Goal: Information Seeking & Learning: Compare options

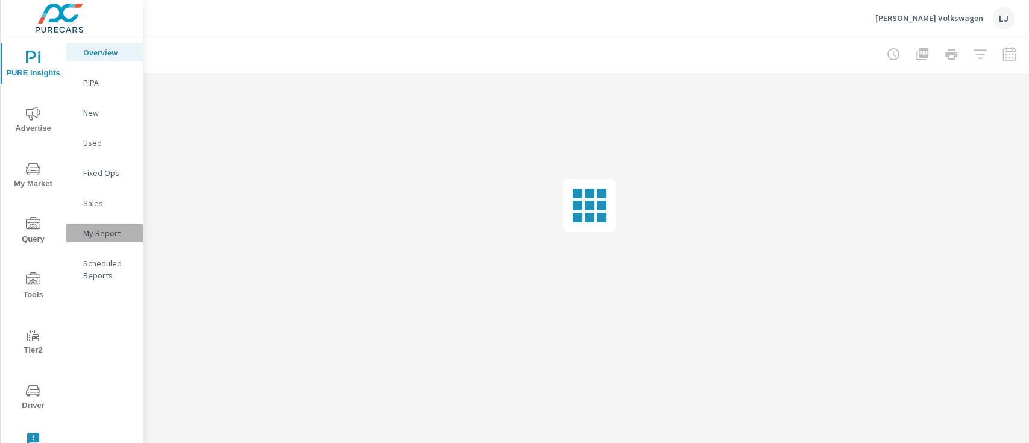
click at [93, 230] on p "My Report" at bounding box center [108, 233] width 50 height 12
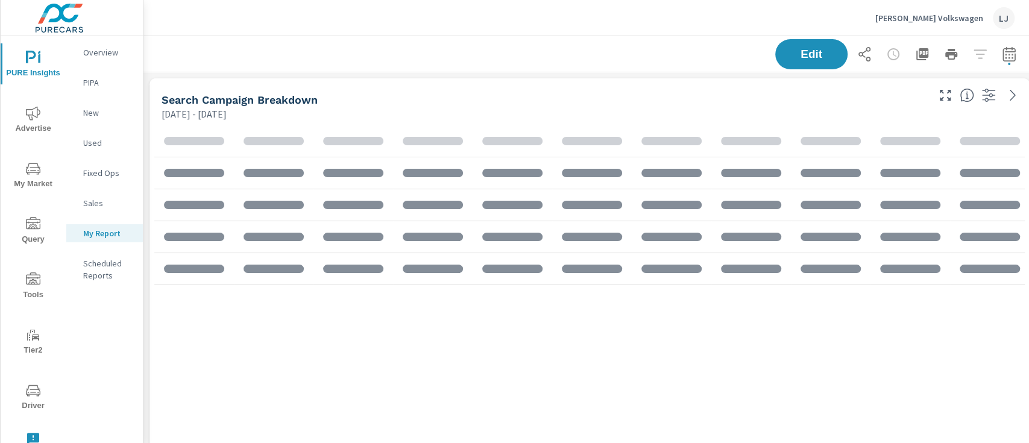
scroll to position [2250, 917]
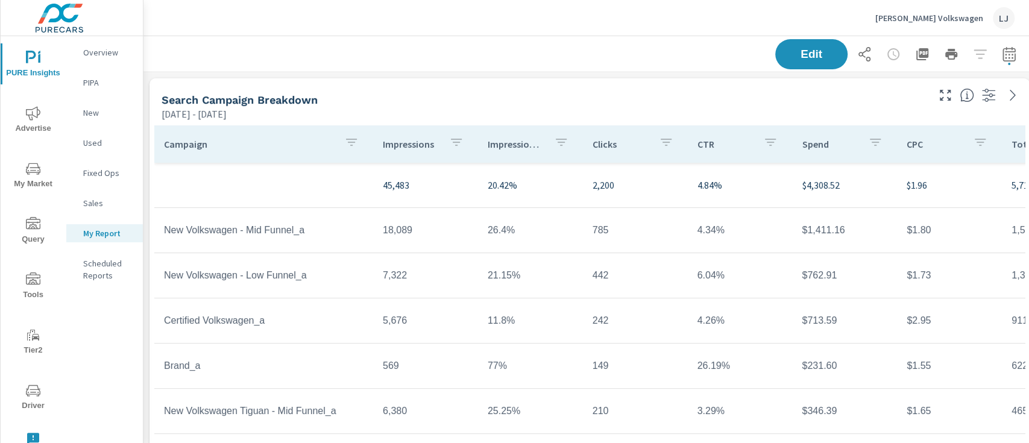
click at [1008, 58] on icon "button" at bounding box center [1009, 56] width 8 height 5
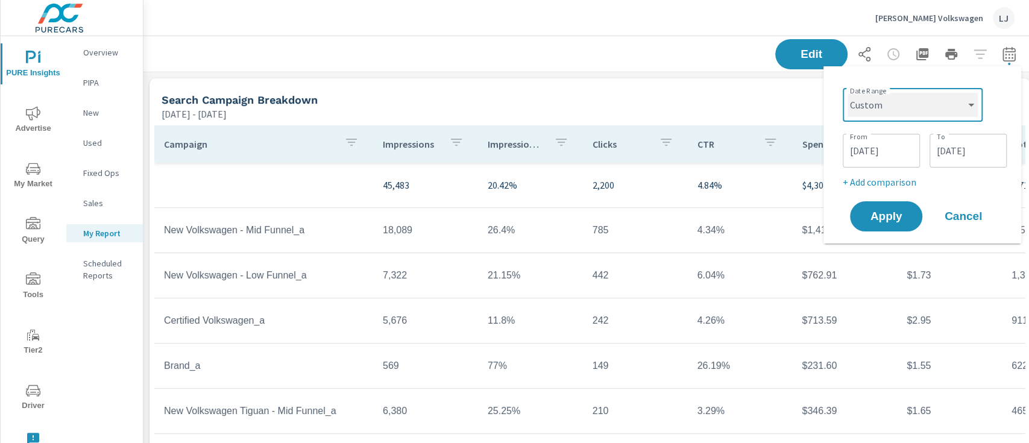
click at [897, 93] on select "Custom Yesterday Last week Last 7 days Last 14 days Last 30 days Last 45 days L…" at bounding box center [913, 105] width 130 height 24
click at [848, 93] on select "Custom Yesterday Last week Last 7 days Last 14 days Last 30 days Last 45 days L…" at bounding box center [913, 105] width 130 height 24
select select "Last 30 days"
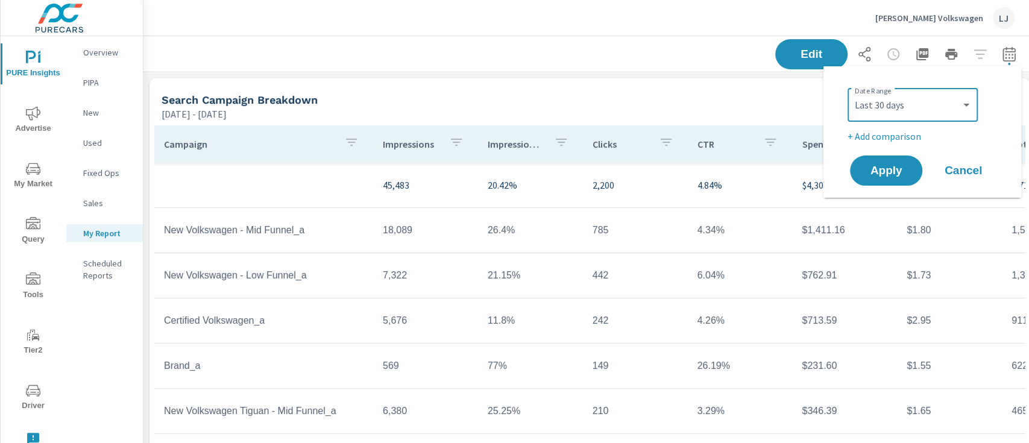
click at [871, 130] on p "+ Add comparison" at bounding box center [925, 136] width 154 height 14
select select "Previous period"
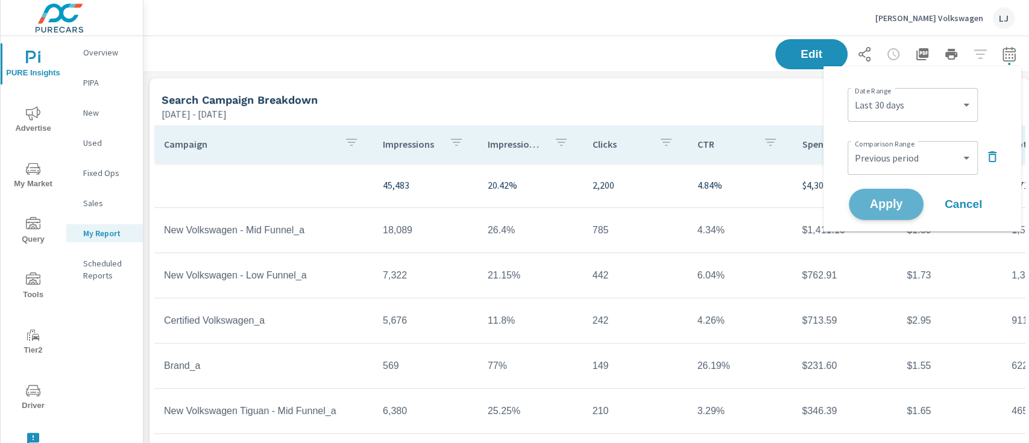
click at [882, 206] on span "Apply" at bounding box center [886, 204] width 49 height 11
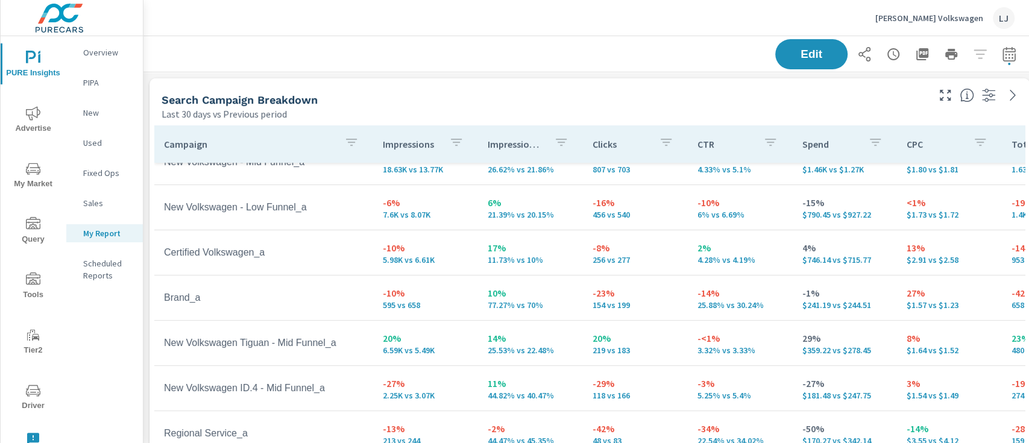
scroll to position [22, 0]
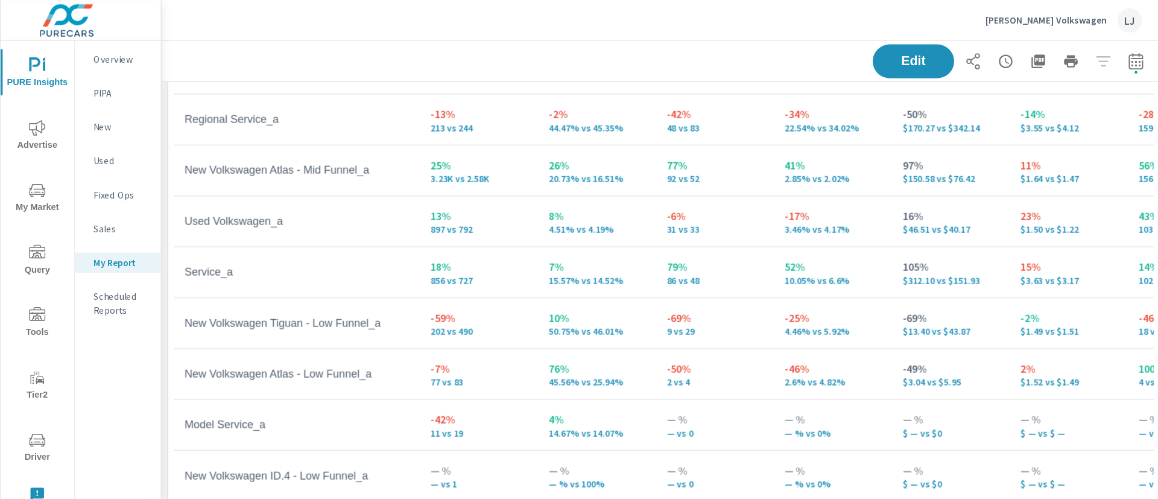
scroll to position [2250, 1025]
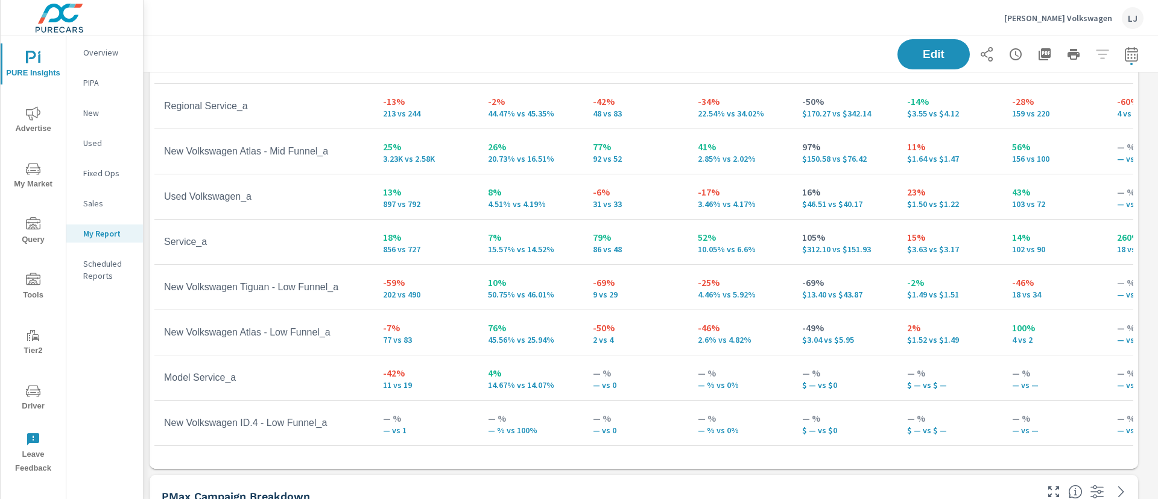
drag, startPoint x: 955, startPoint y: 2, endPoint x: 647, endPoint y: 379, distance: 487.7
click at [647, 379] on td "— % — vs 0" at bounding box center [635, 377] width 105 height 43
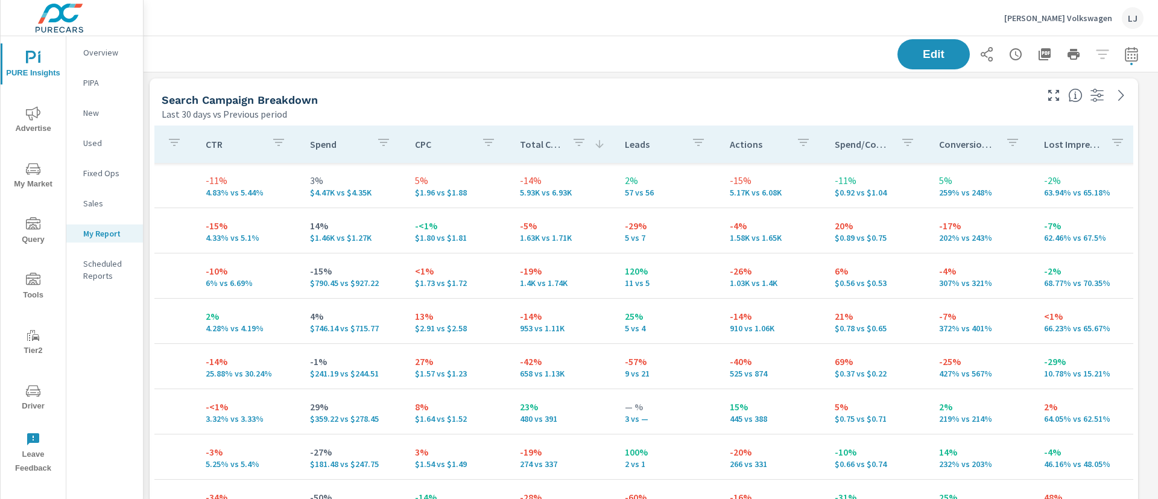
scroll to position [0, 493]
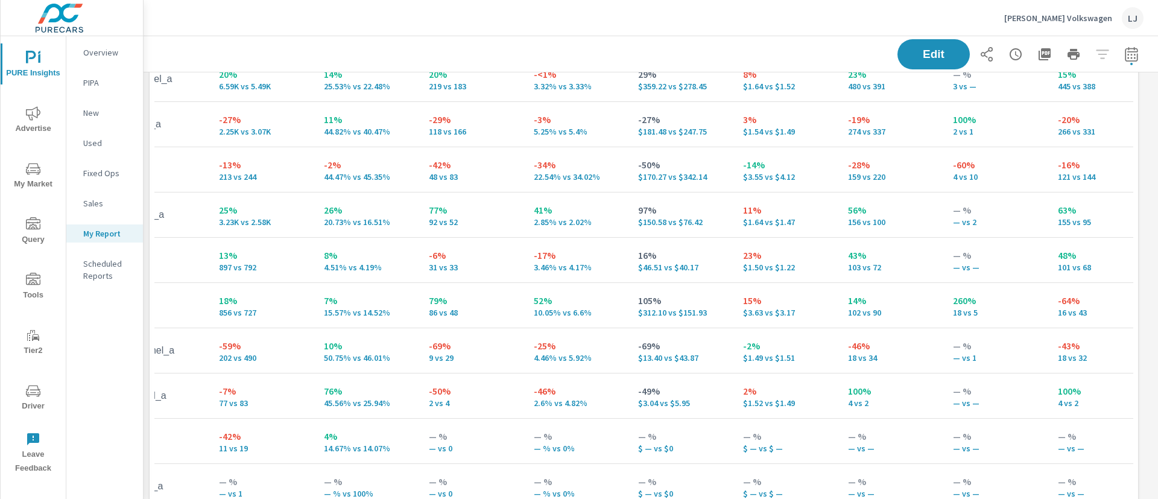
scroll to position [252, 0]
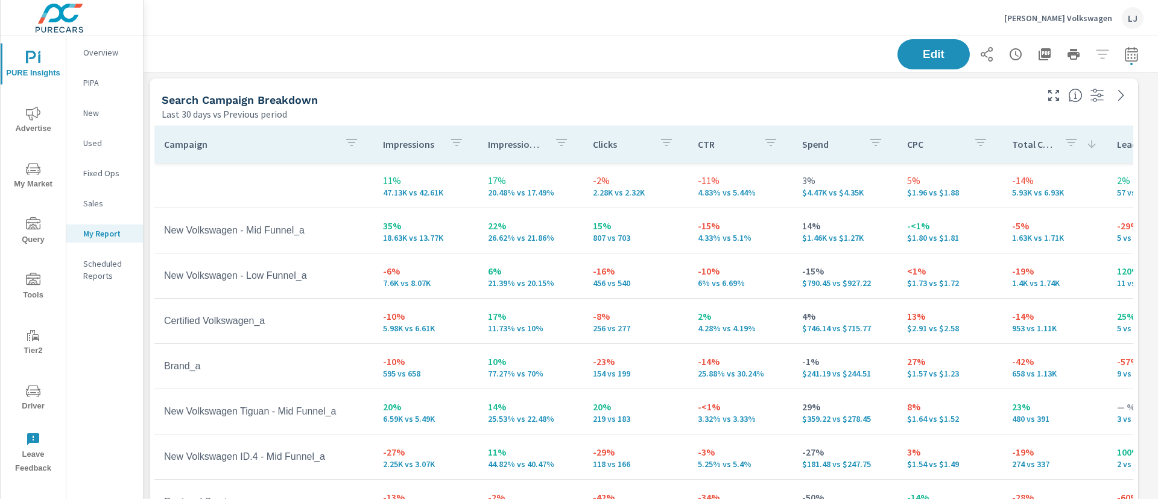
scroll to position [252, 0]
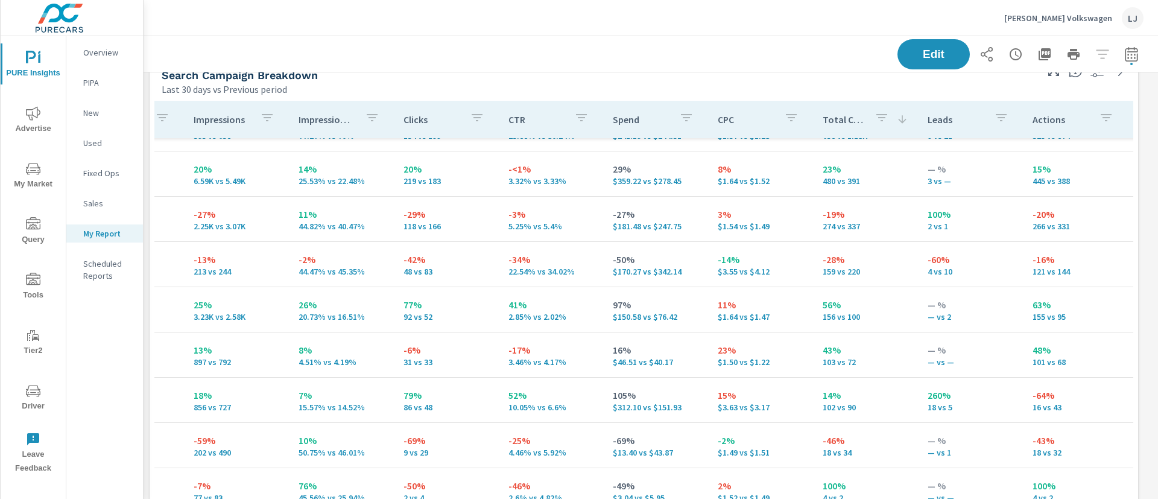
scroll to position [213, 192]
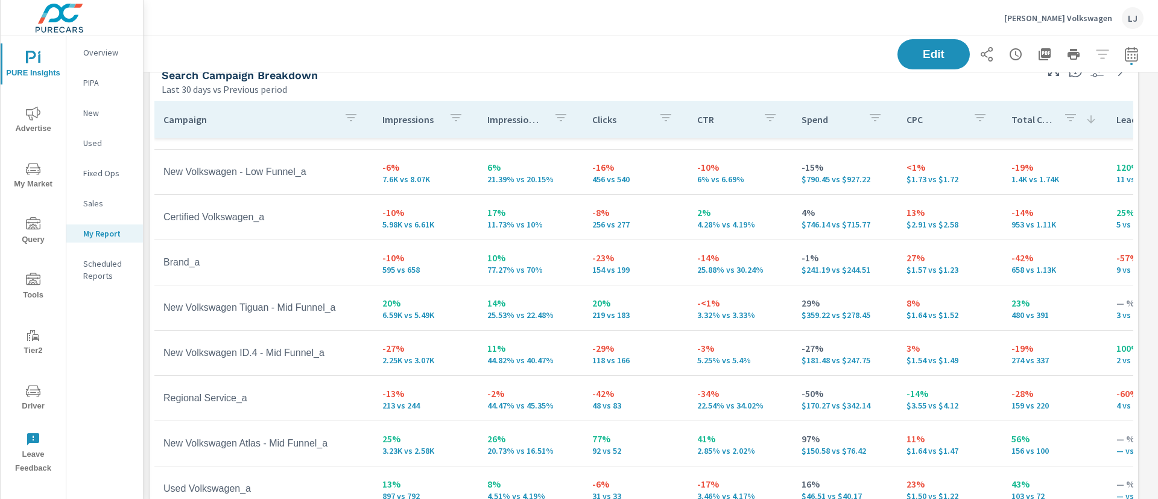
scroll to position [79, 0]
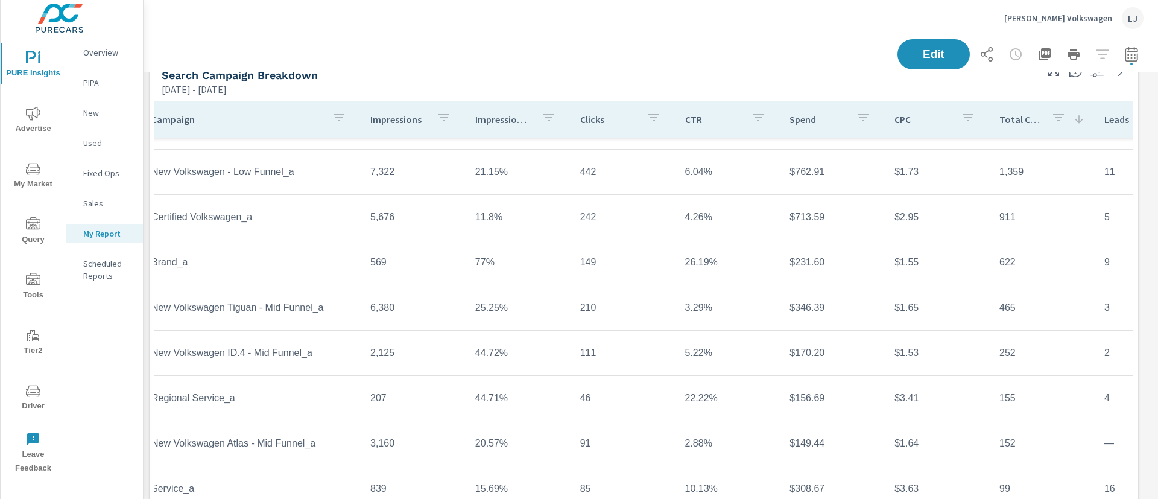
scroll to position [79, 0]
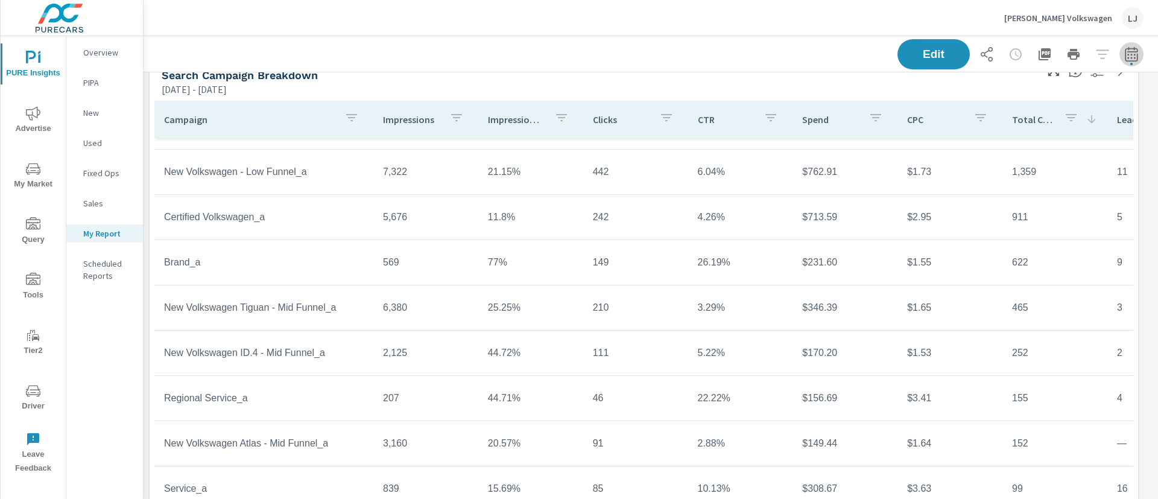
drag, startPoint x: 610, startPoint y: 251, endPoint x: 1128, endPoint y: 52, distance: 554.2
click at [1029, 52] on button "button" at bounding box center [1131, 54] width 24 height 24
select select "Last 30 days"
select select "Previous period"
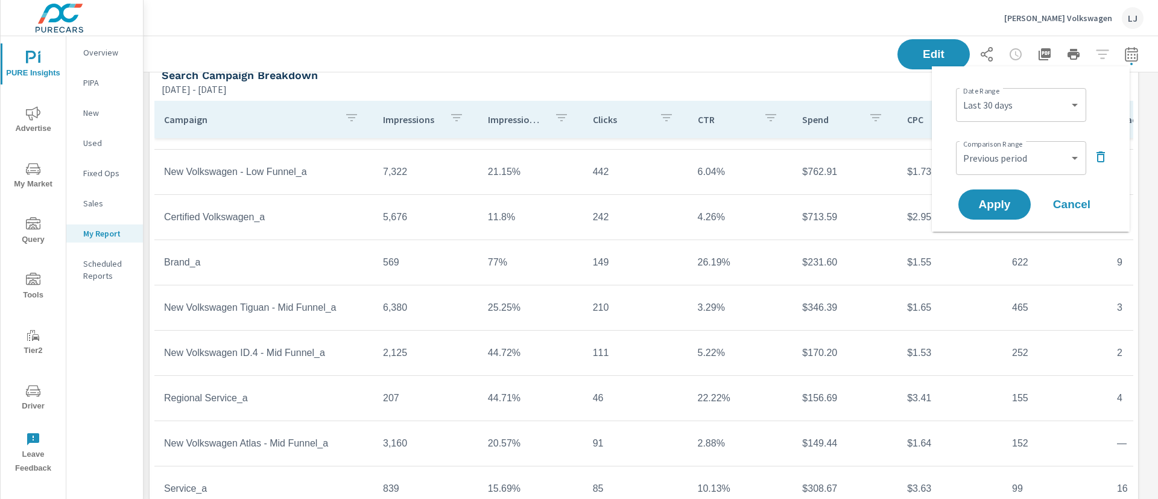
scroll to position [2250, 1025]
click at [997, 208] on span "Apply" at bounding box center [994, 204] width 49 height 11
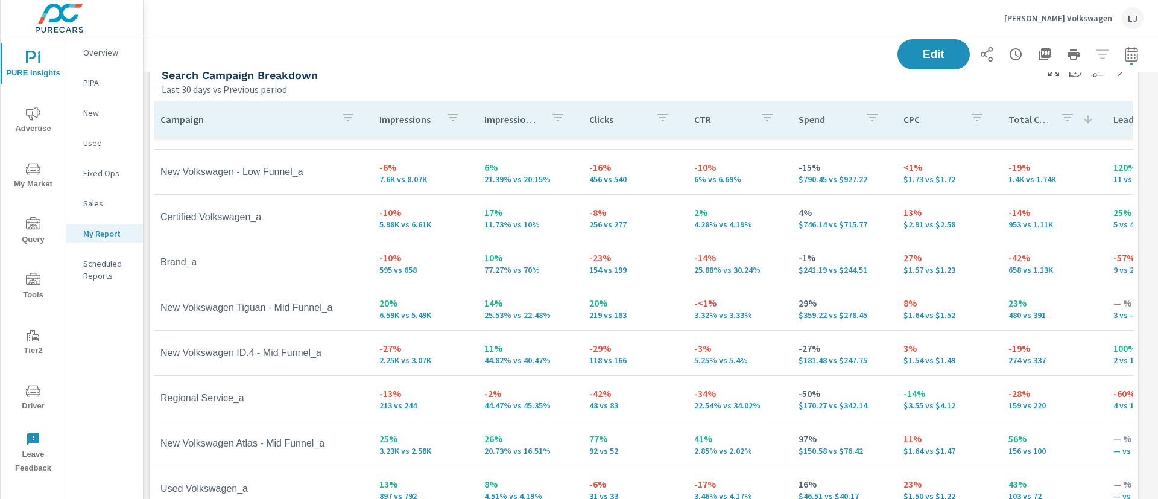
scroll to position [79, 0]
click at [344, 117] on icon "button" at bounding box center [351, 117] width 14 height 14
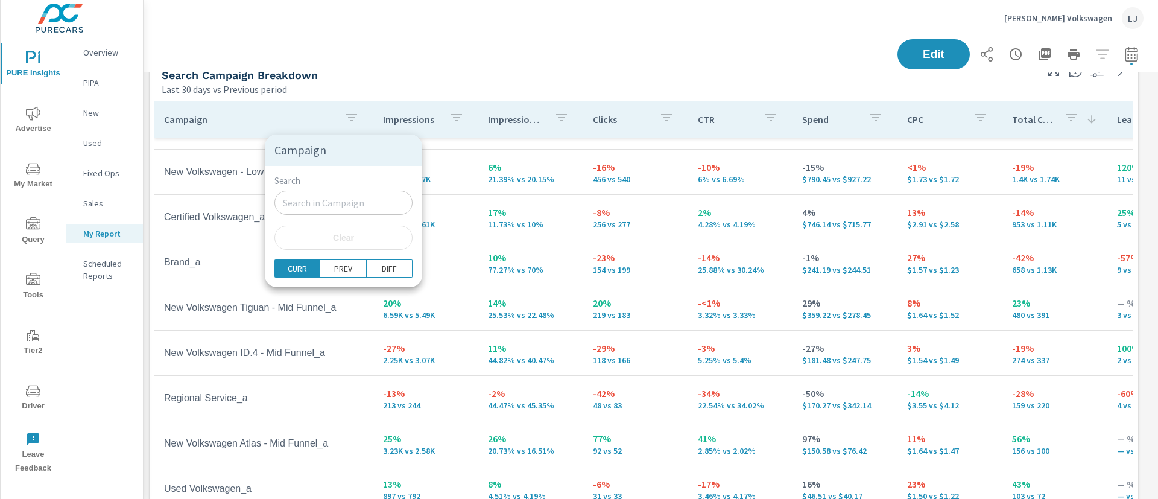
click at [272, 118] on div at bounding box center [579, 249] width 1158 height 499
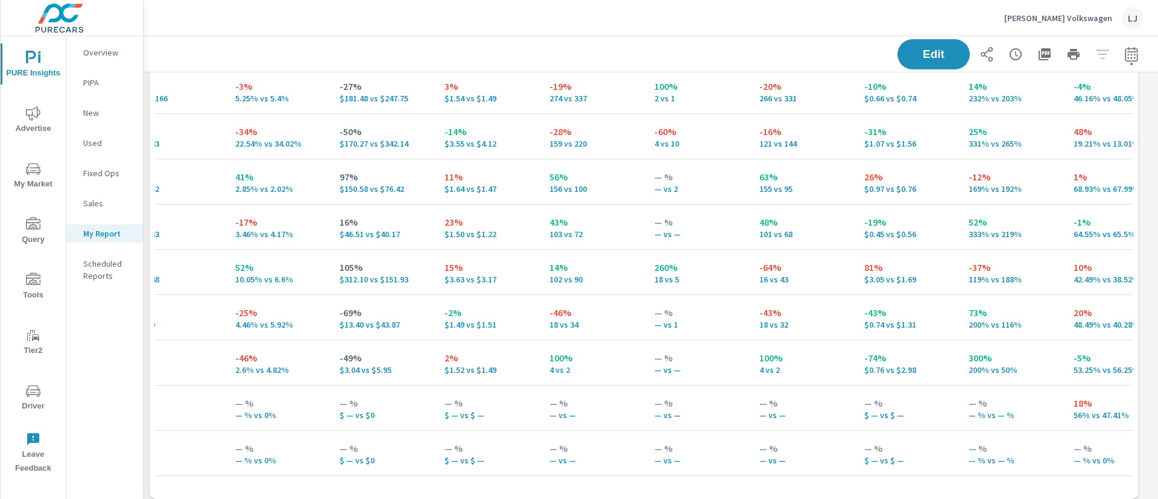
scroll to position [252, 465]
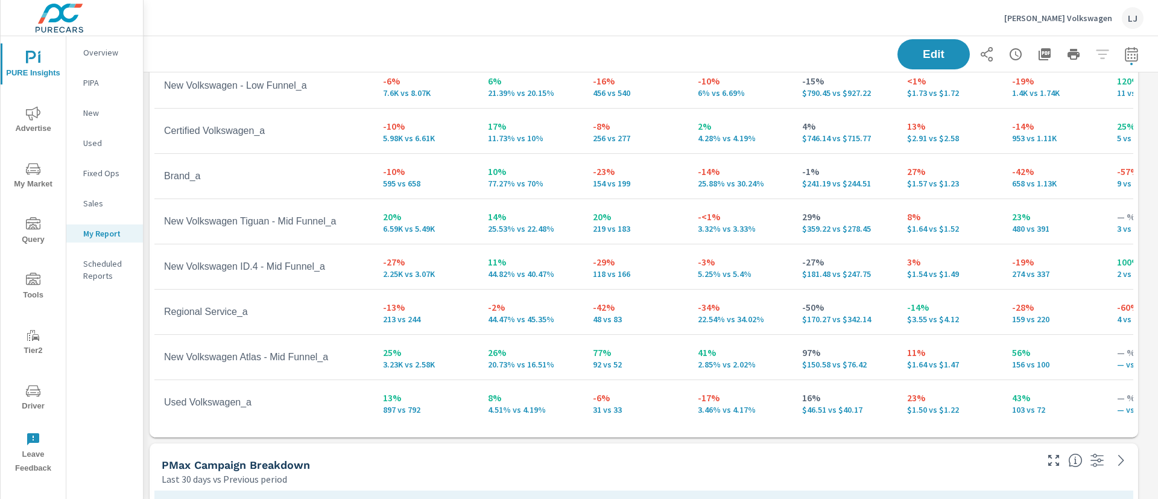
scroll to position [204, 0]
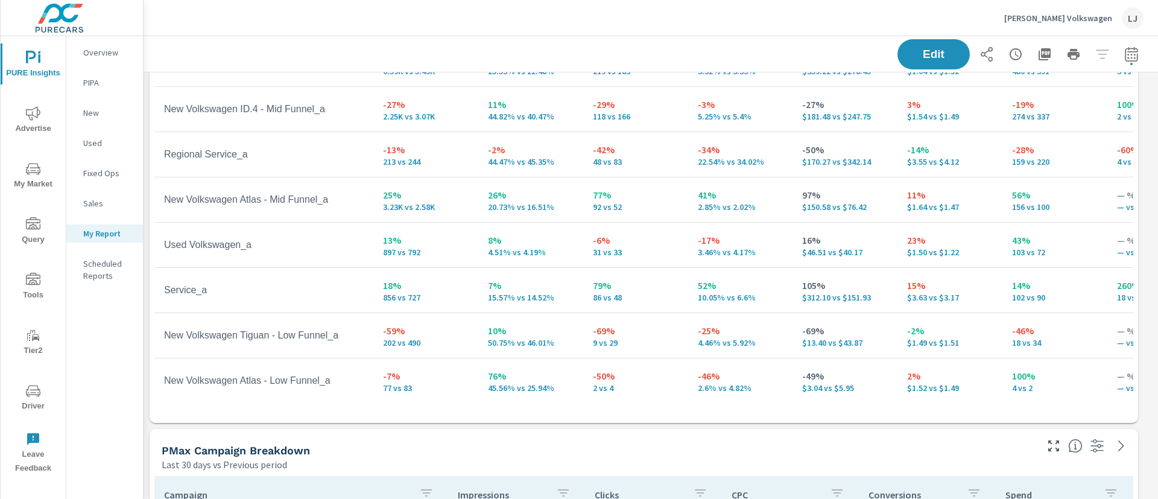
scroll to position [148, 0]
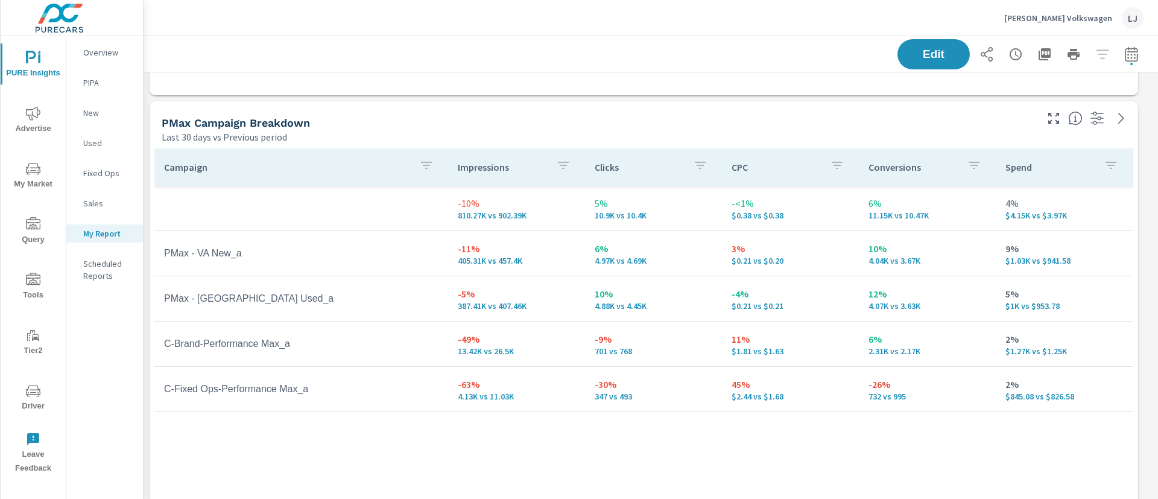
scroll to position [534, 0]
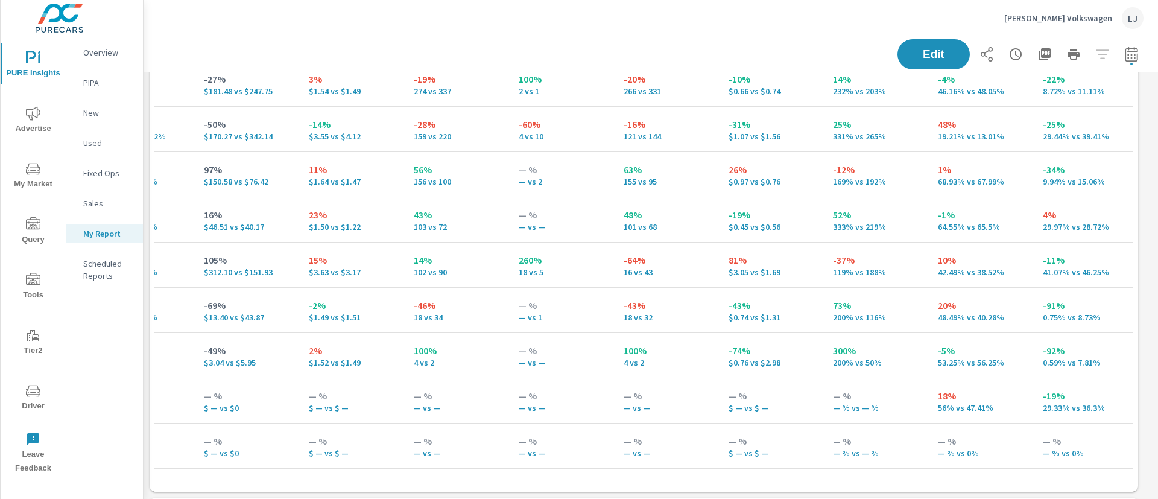
scroll to position [125, 598]
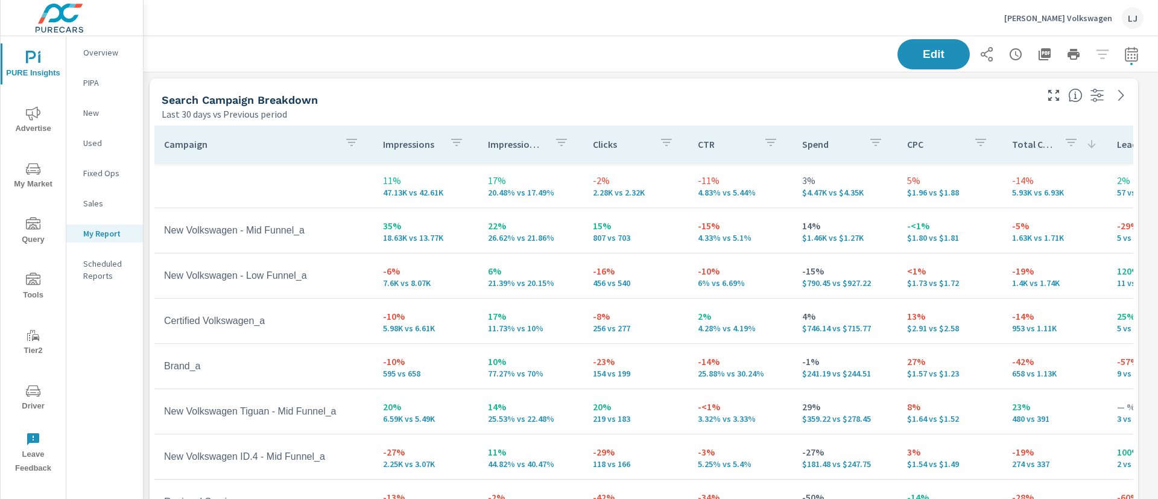
scroll to position [2250, 1025]
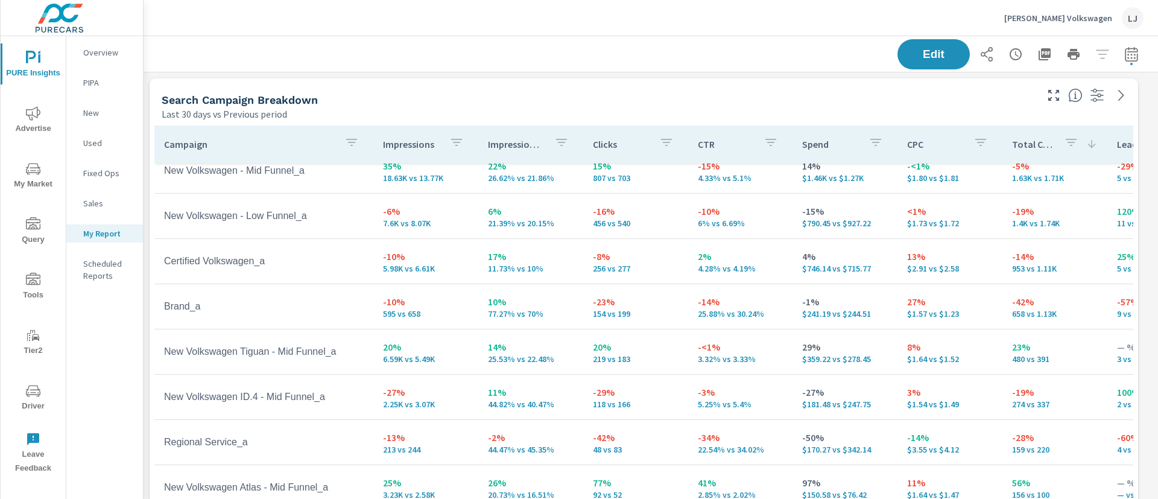
scroll to position [115, 0]
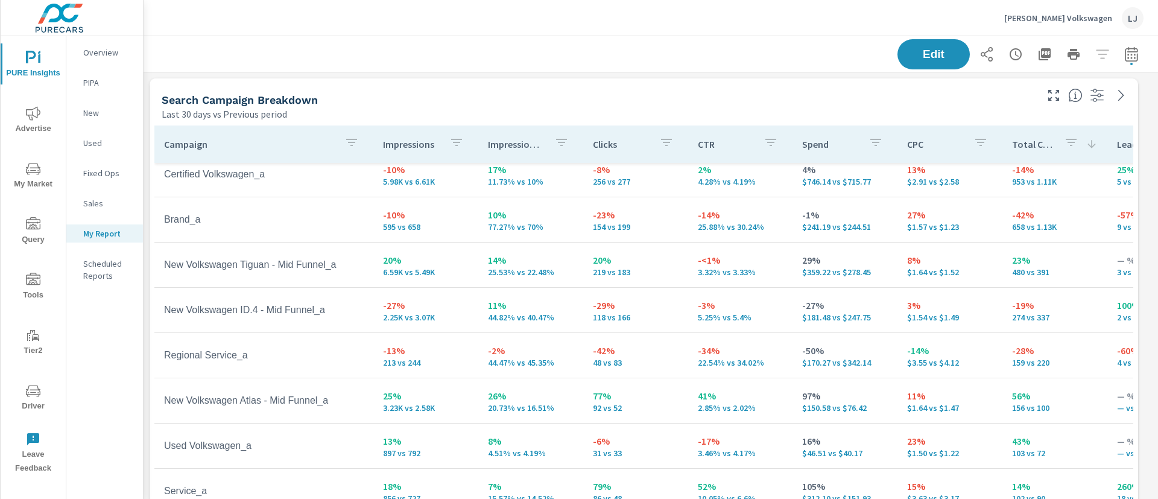
scroll to position [2250, 1025]
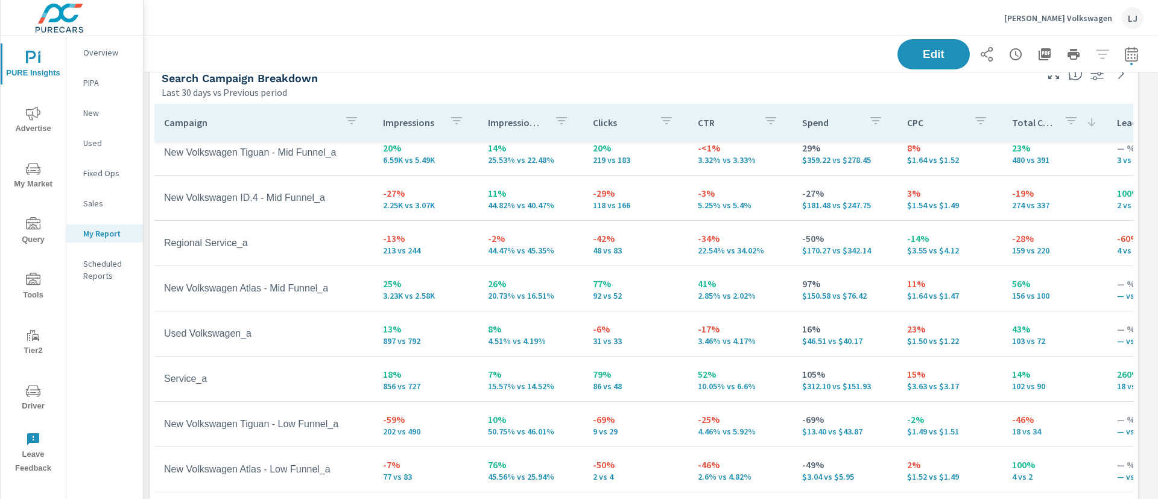
scroll to position [20, 0]
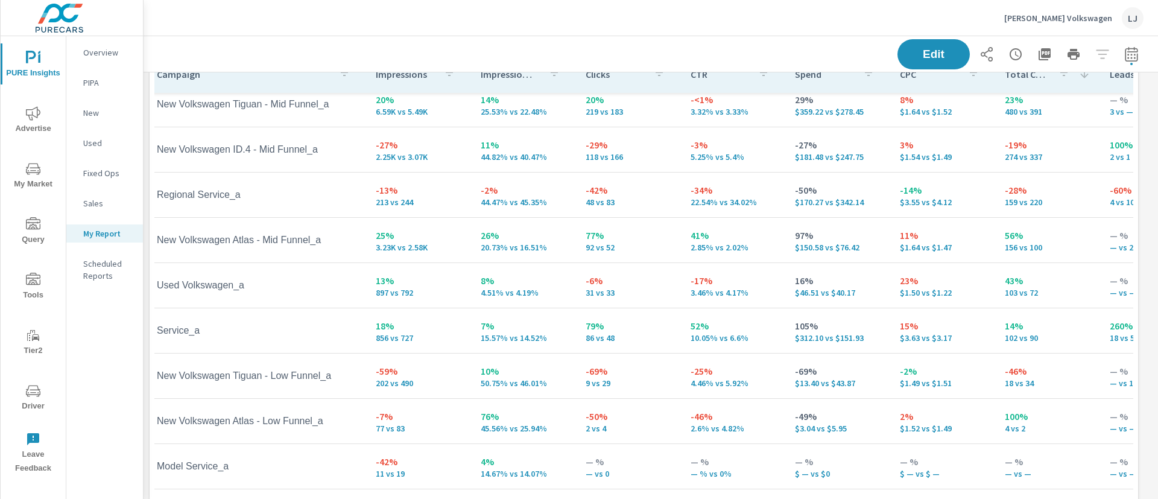
scroll to position [60, 0]
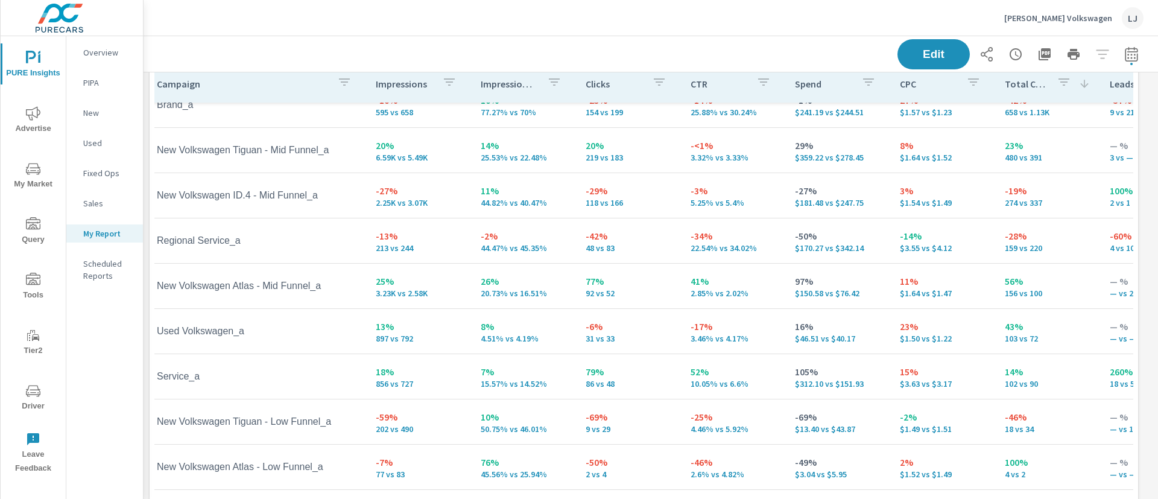
scroll to position [200, 7]
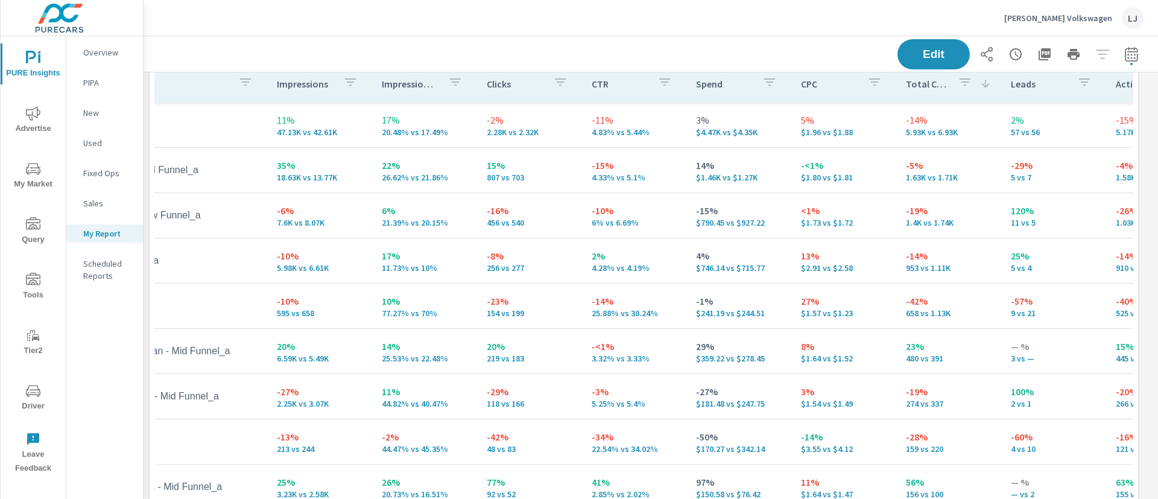
scroll to position [0, 114]
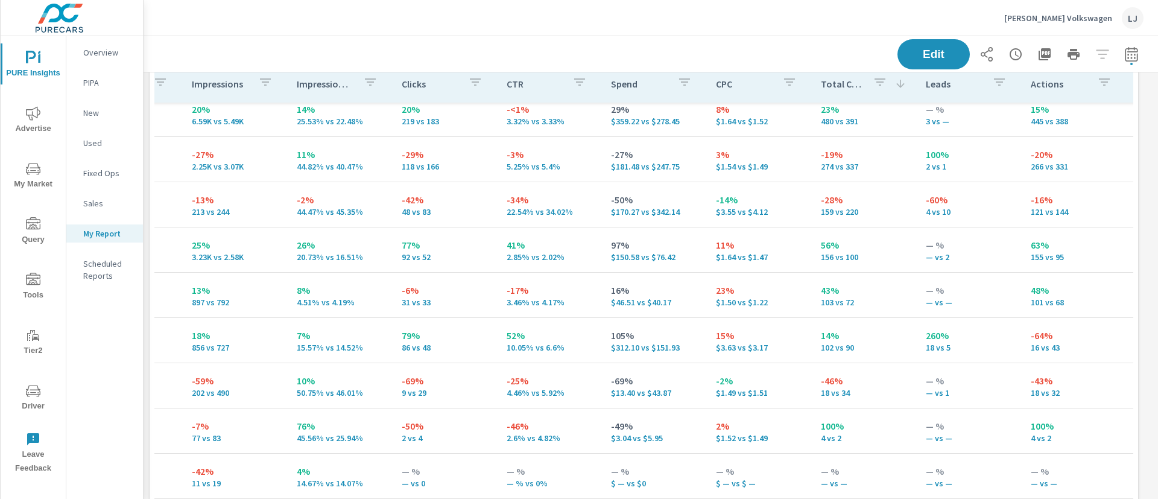
scroll to position [252, 191]
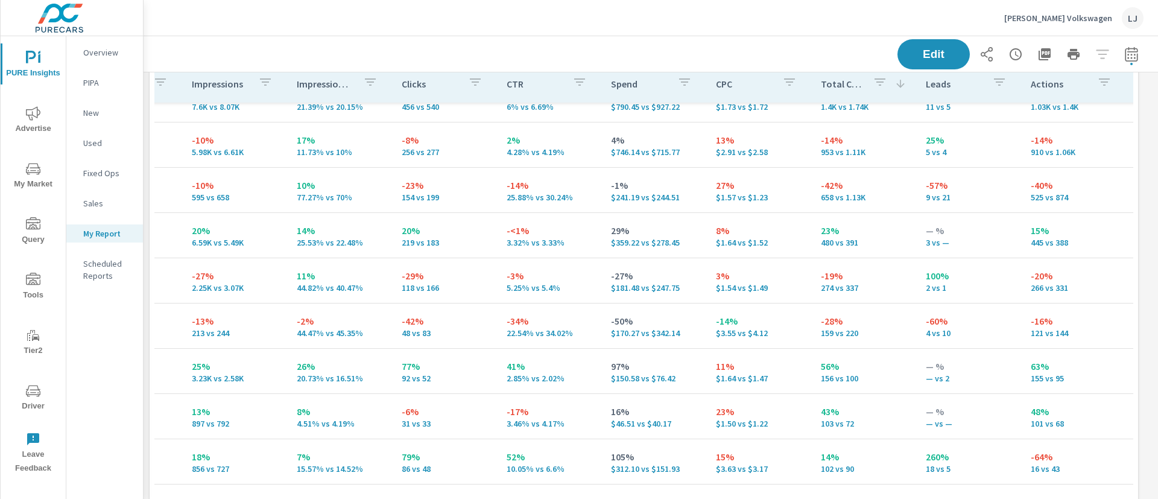
scroll to position [0, 191]
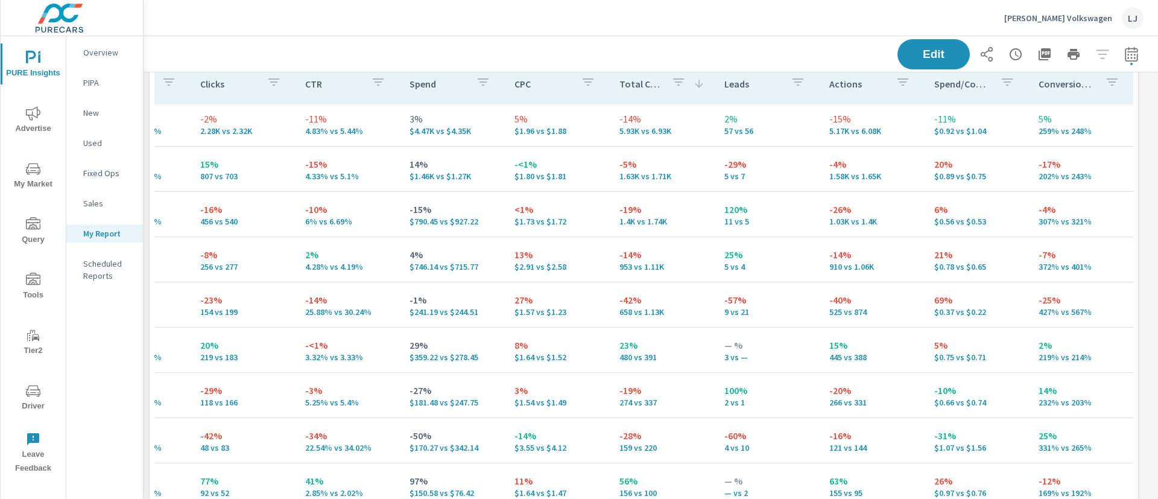
scroll to position [1, 394]
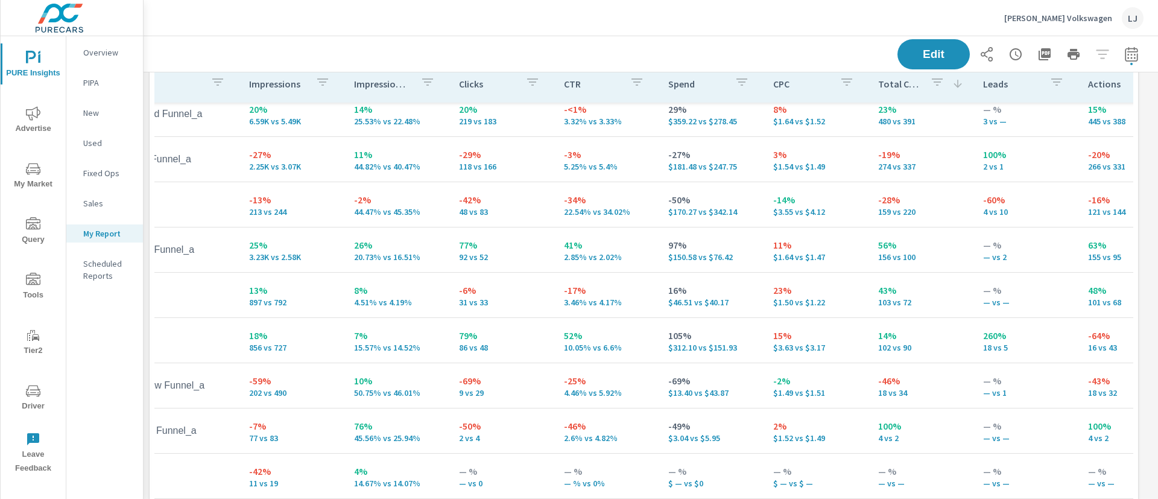
scroll to position [250, 0]
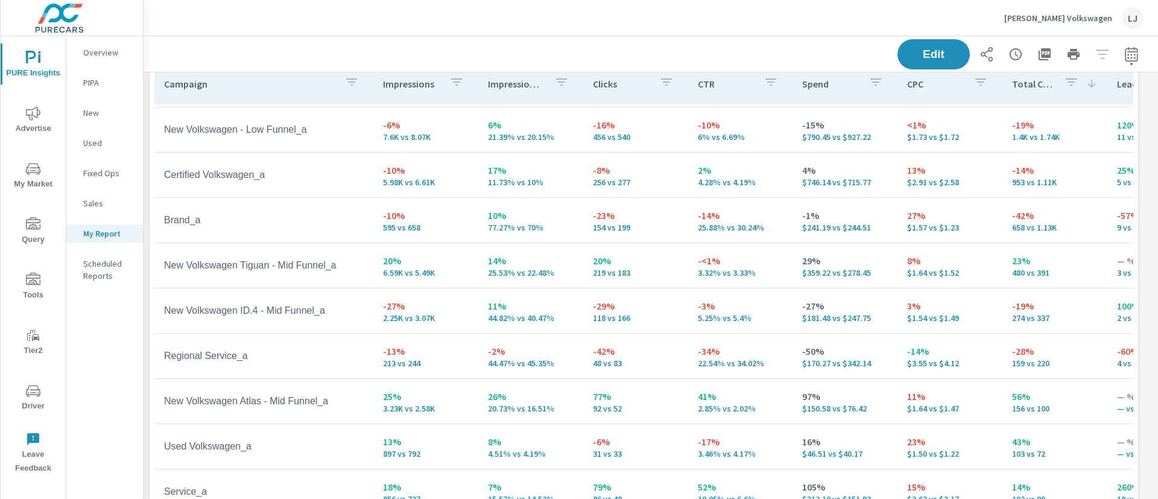
scroll to position [82, 0]
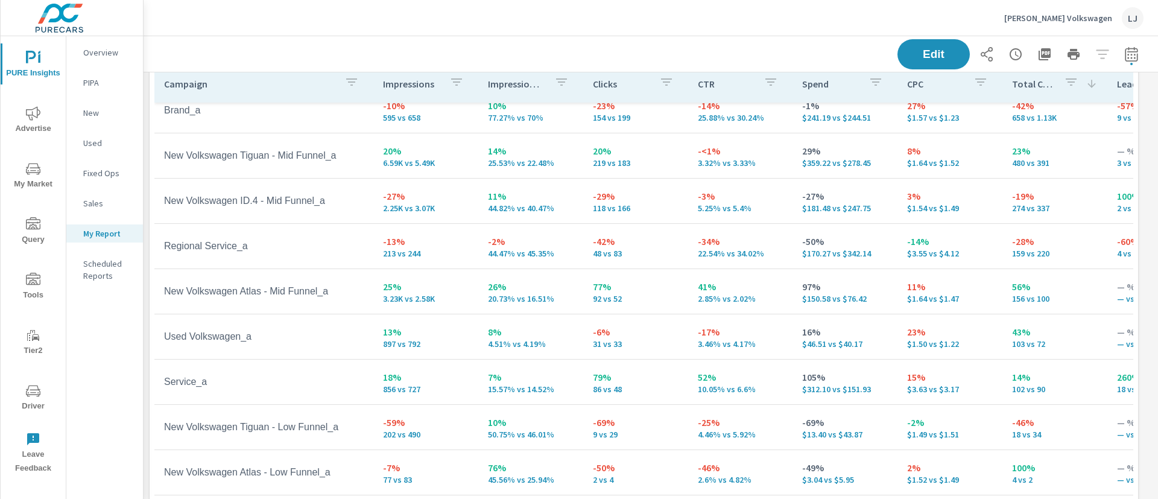
scroll to position [200, 0]
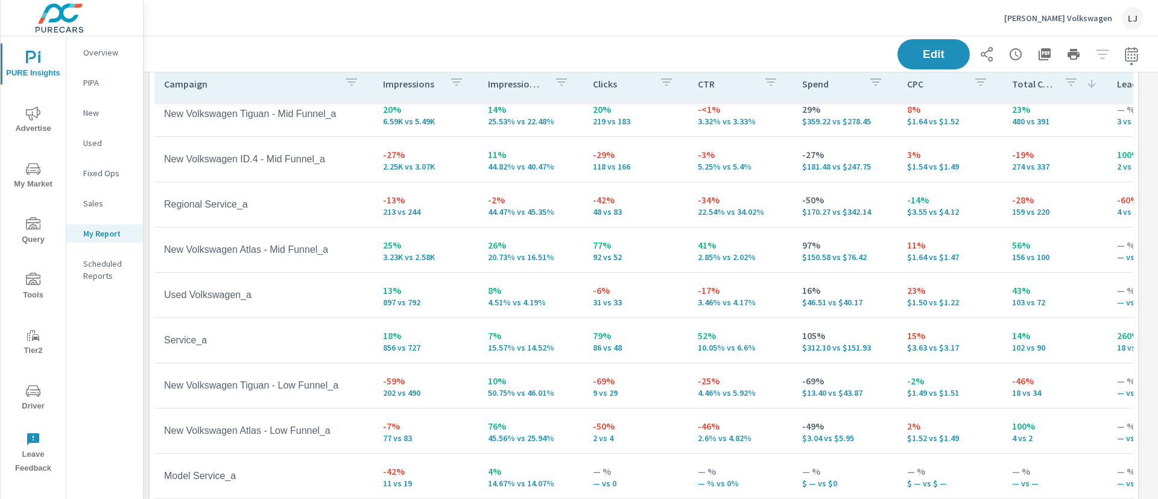
scroll to position [252, 0]
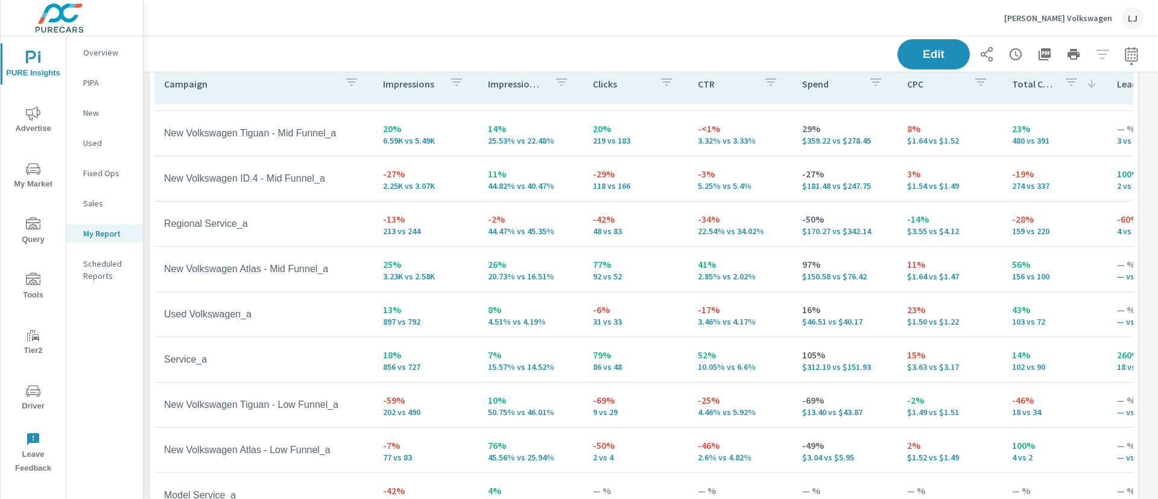
scroll to position [168, 0]
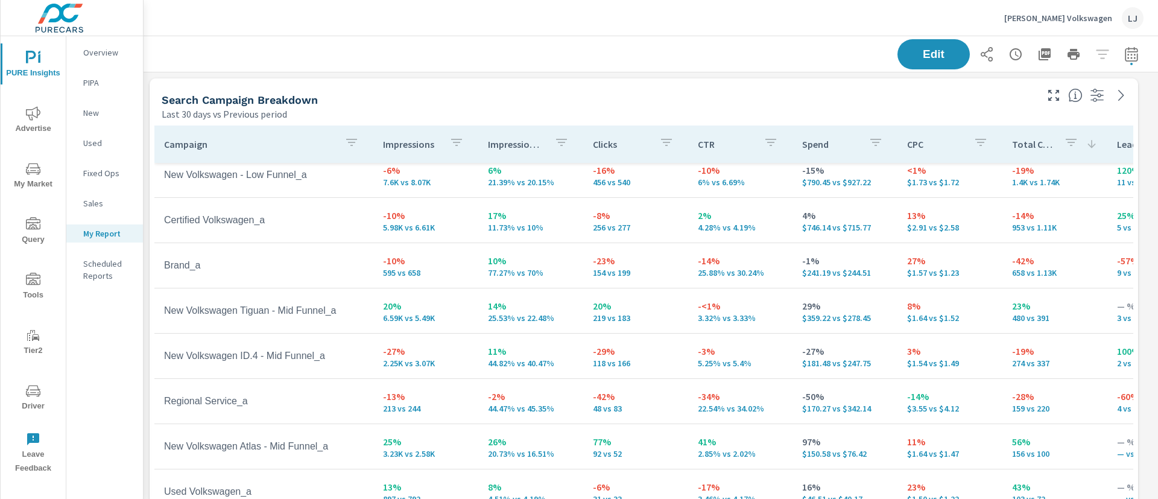
scroll to position [100, 0]
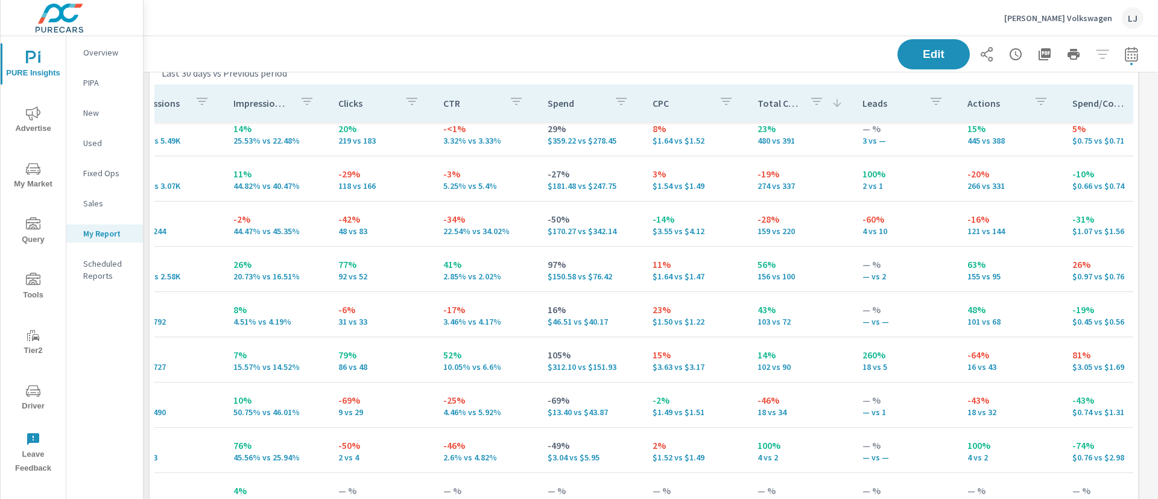
scroll to position [252, 257]
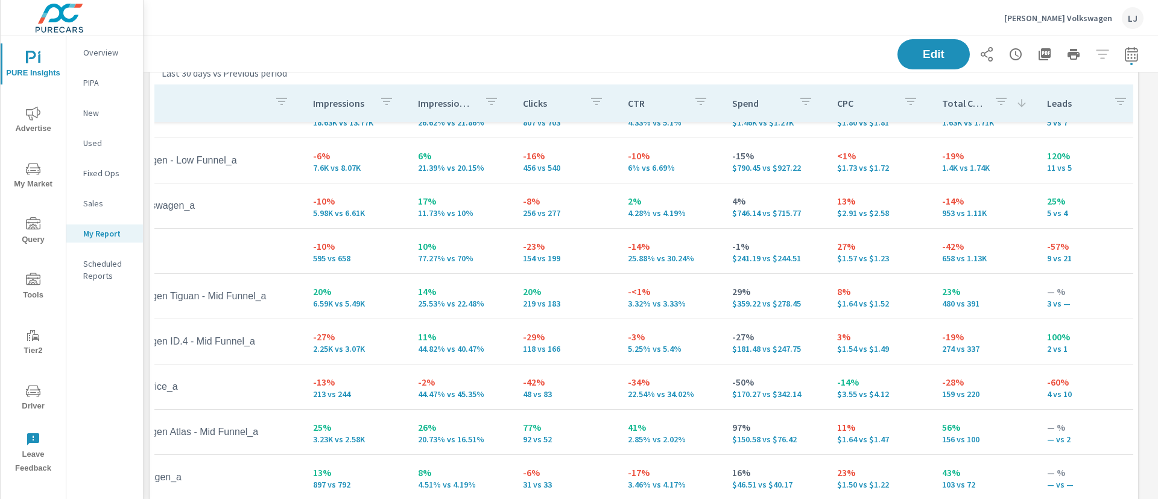
scroll to position [74, 0]
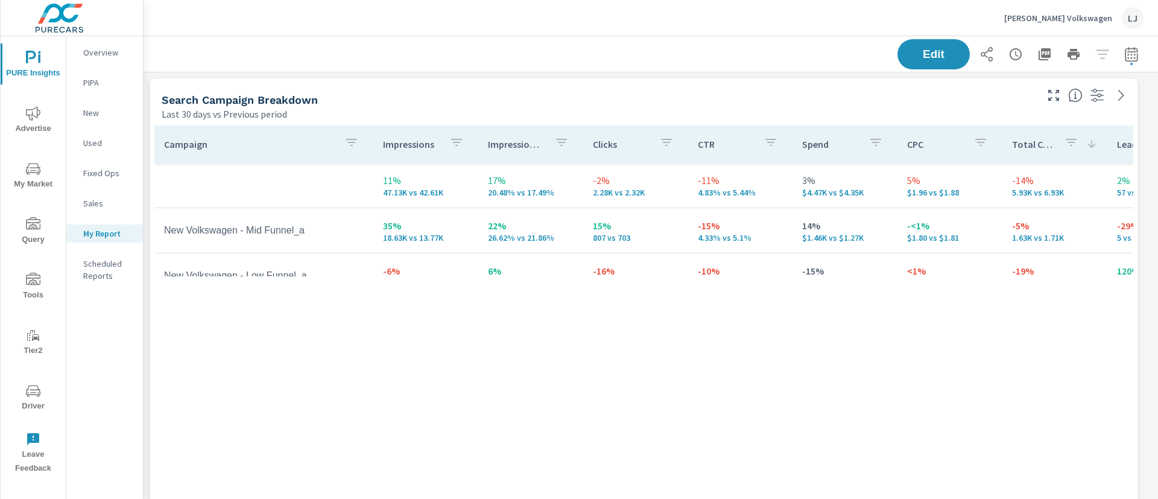
scroll to position [181, 0]
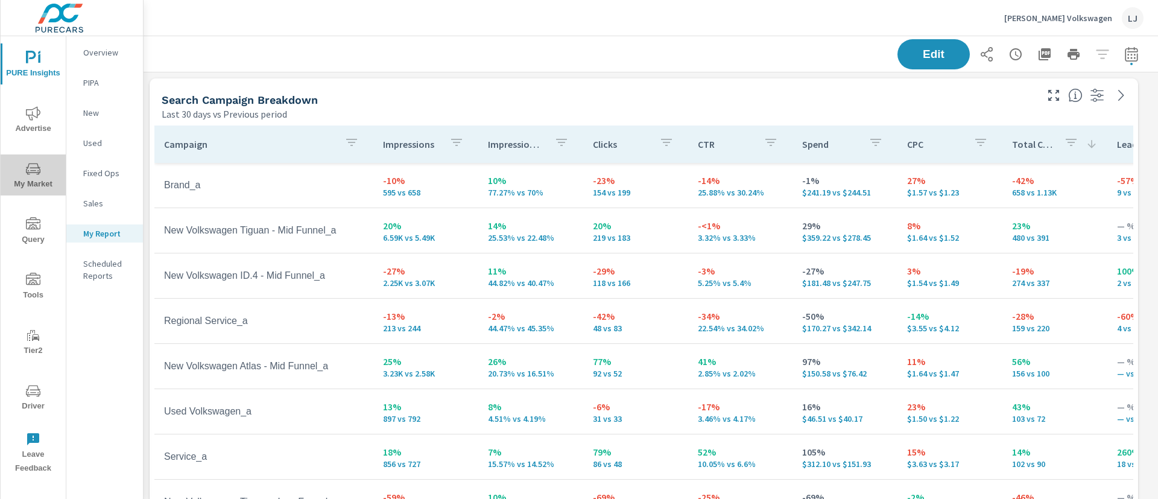
click at [46, 182] on span "My Market" at bounding box center [33, 177] width 58 height 30
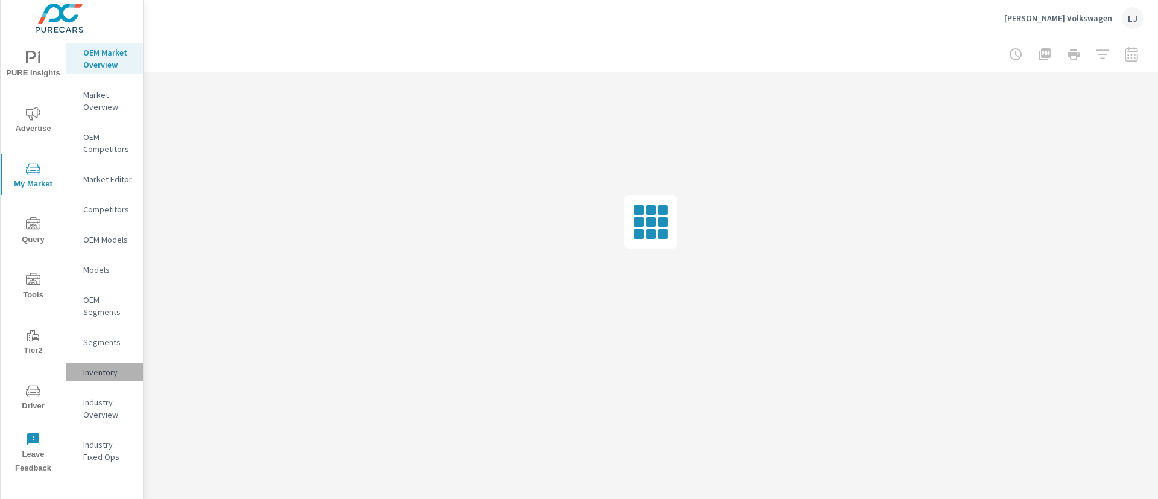
click at [103, 372] on p "Inventory" at bounding box center [108, 372] width 50 height 12
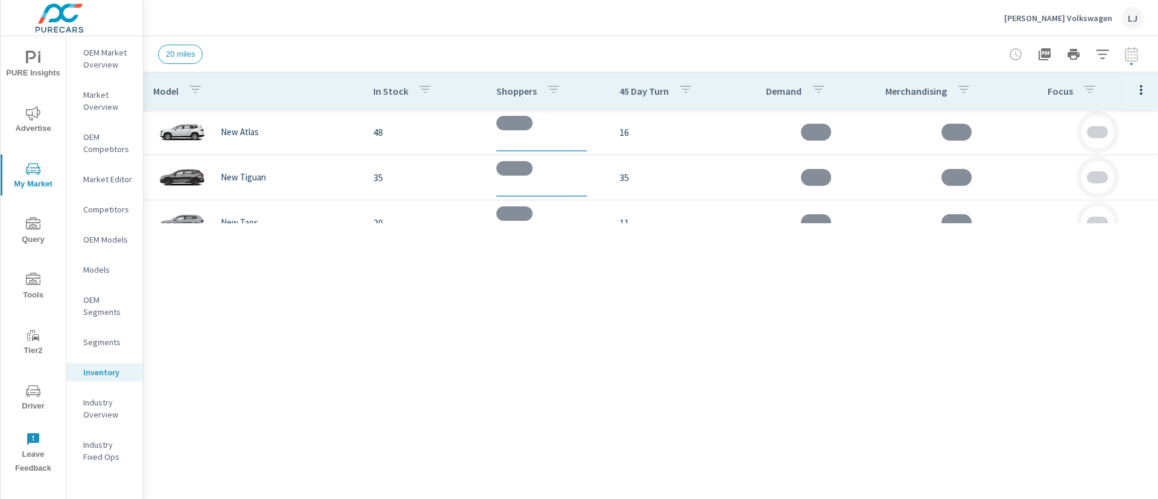
scroll to position [543, 0]
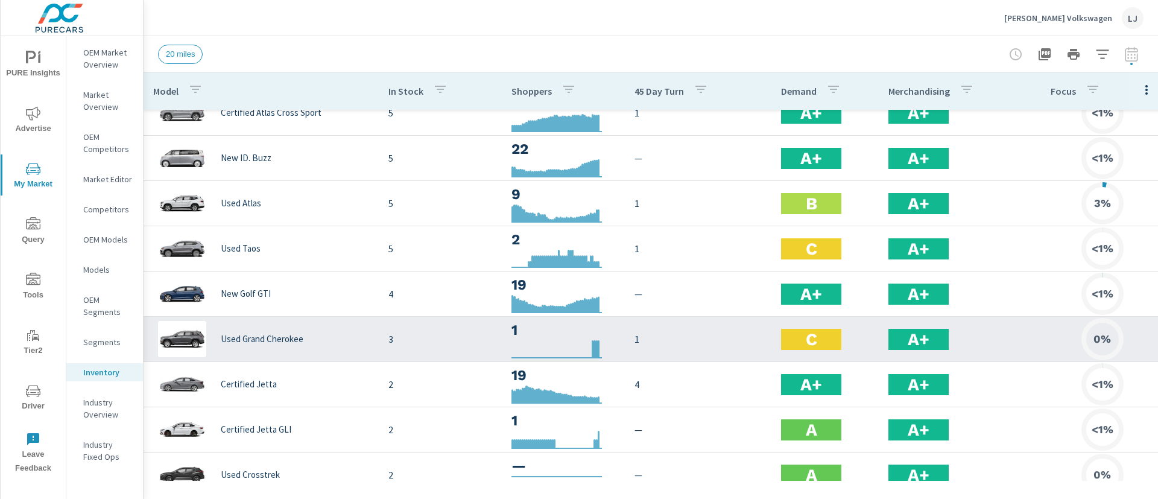
scroll to position [382, 0]
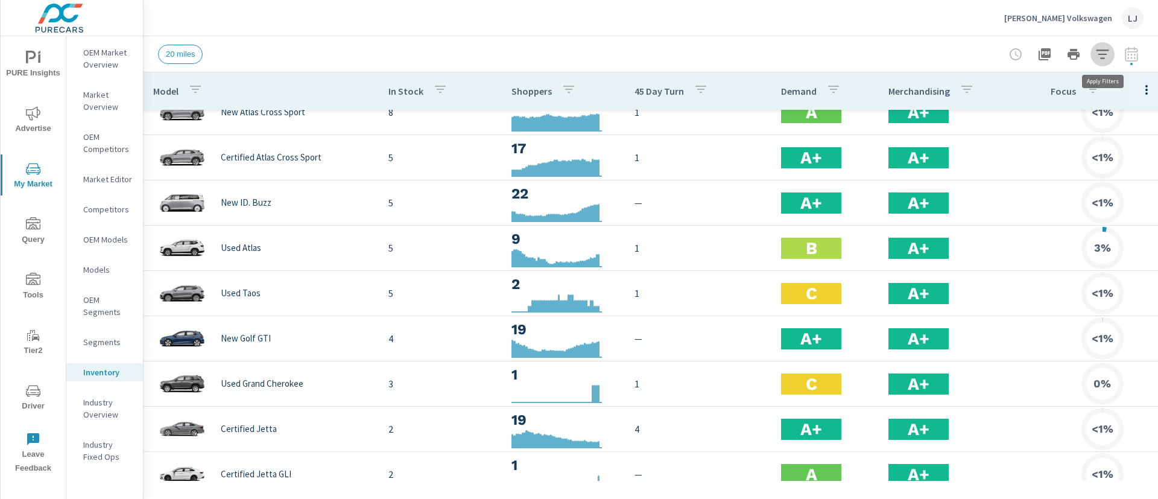
click at [1102, 51] on icon "button" at bounding box center [1102, 54] width 14 height 14
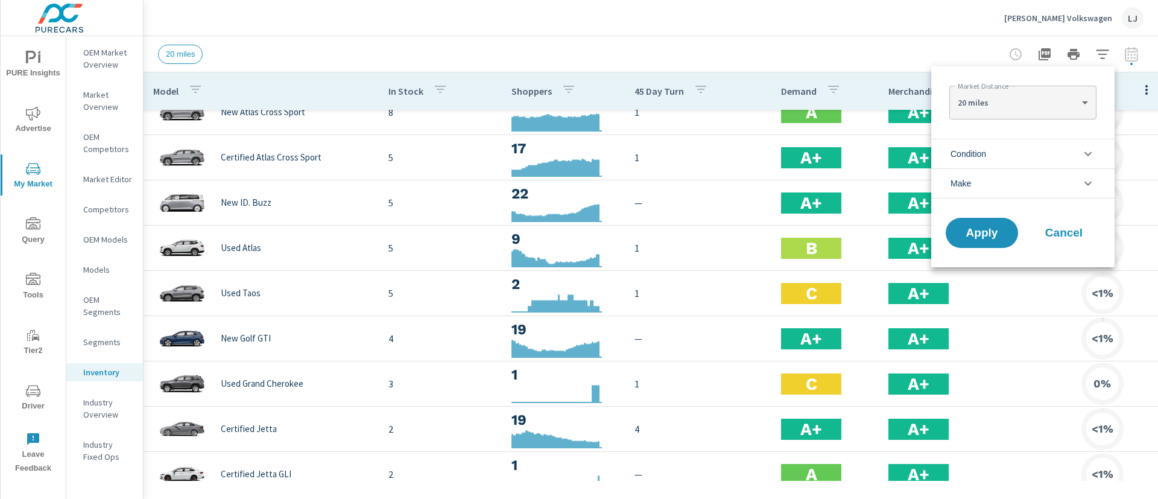
click at [998, 162] on li "Condition" at bounding box center [1022, 154] width 183 height 30
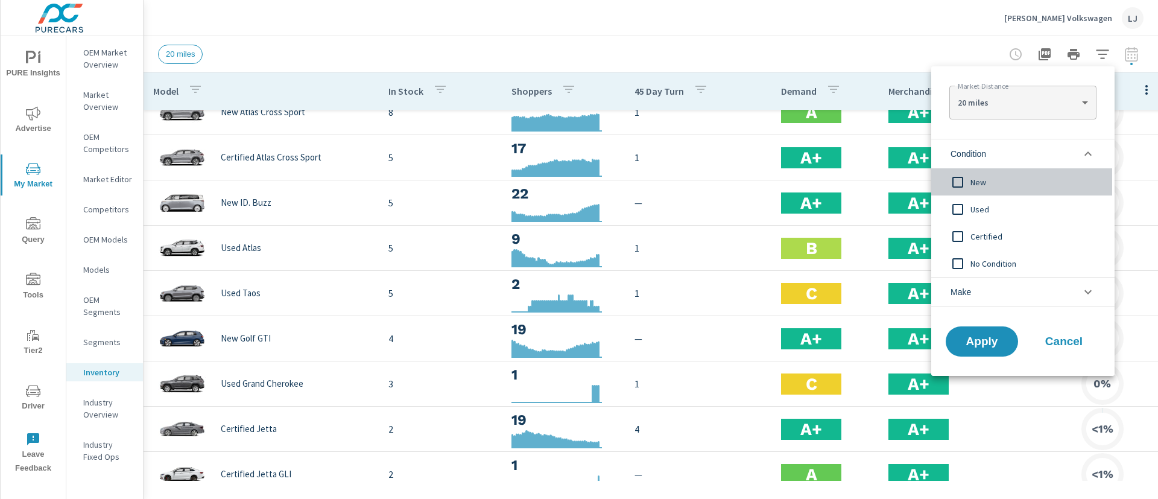
click at [963, 182] on input "filter options" at bounding box center [957, 181] width 25 height 25
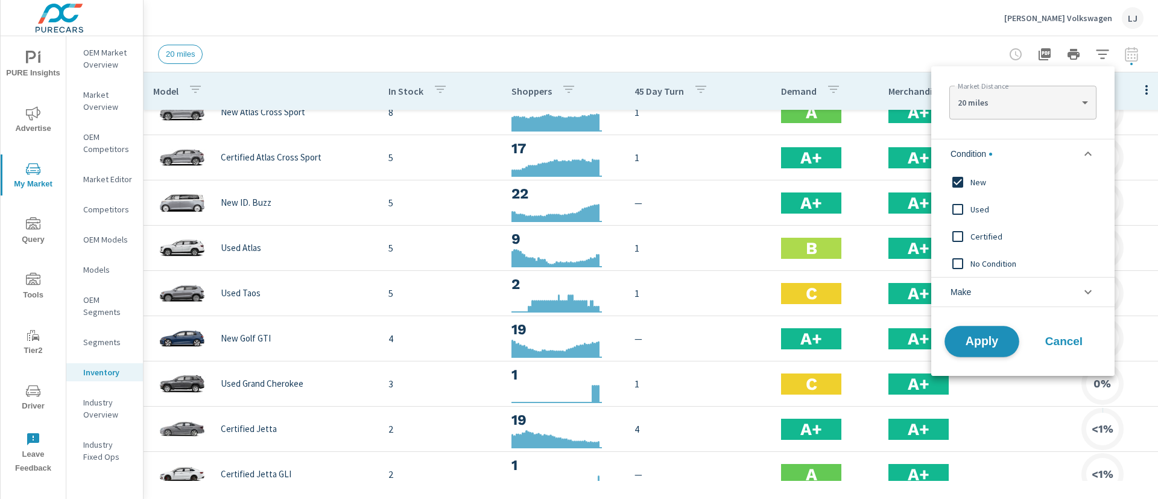
click at [987, 329] on button "Apply" at bounding box center [981, 341] width 75 height 31
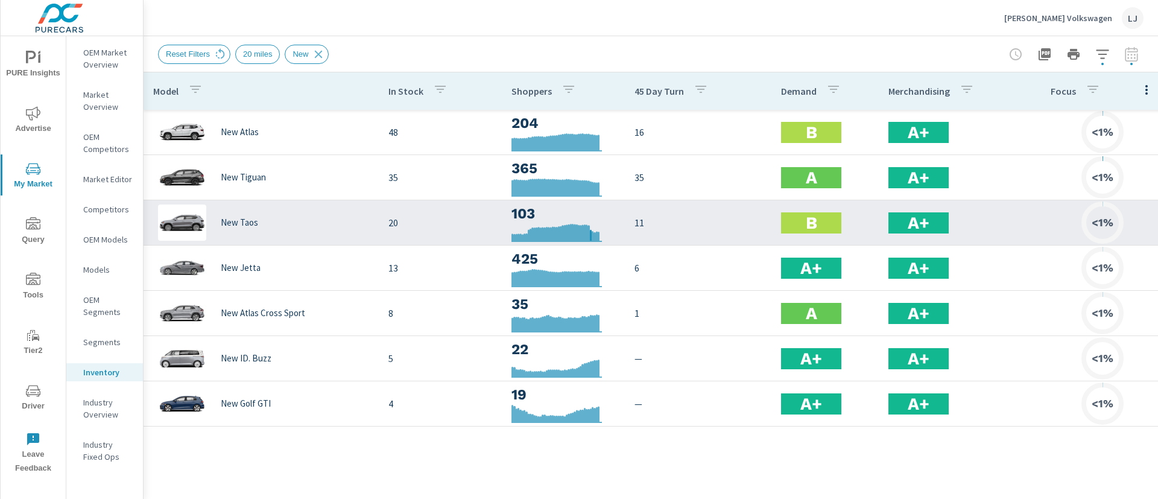
click at [591, 229] on div at bounding box center [591, 232] width 2 height 17
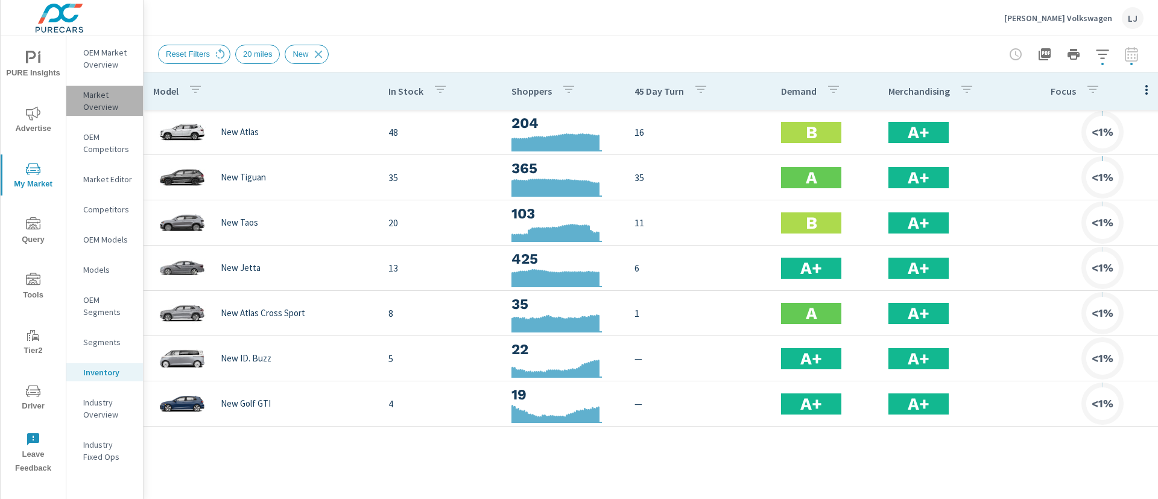
click at [100, 92] on p "Market Overview" at bounding box center [108, 101] width 50 height 24
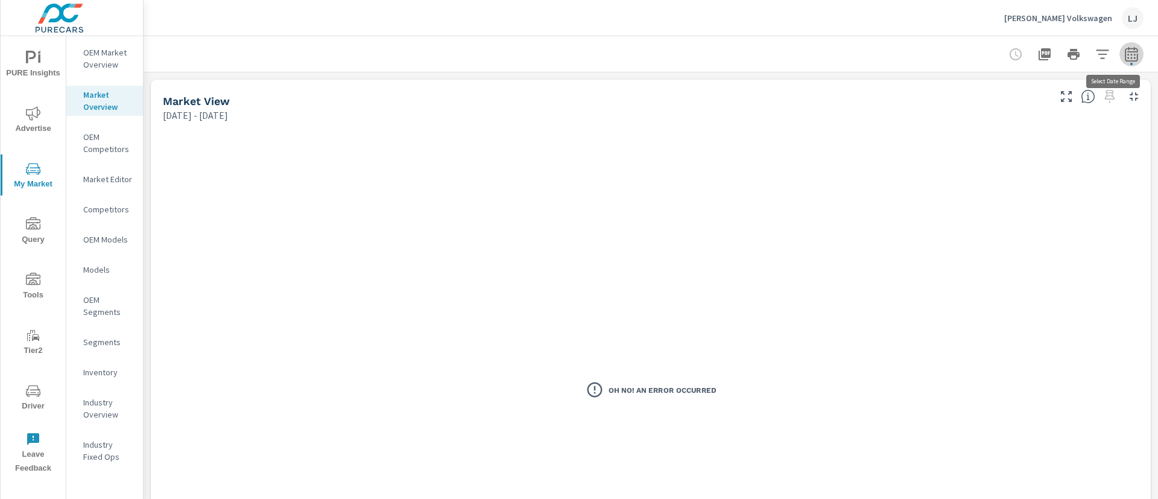
click at [1124, 52] on icon "button" at bounding box center [1131, 54] width 14 height 14
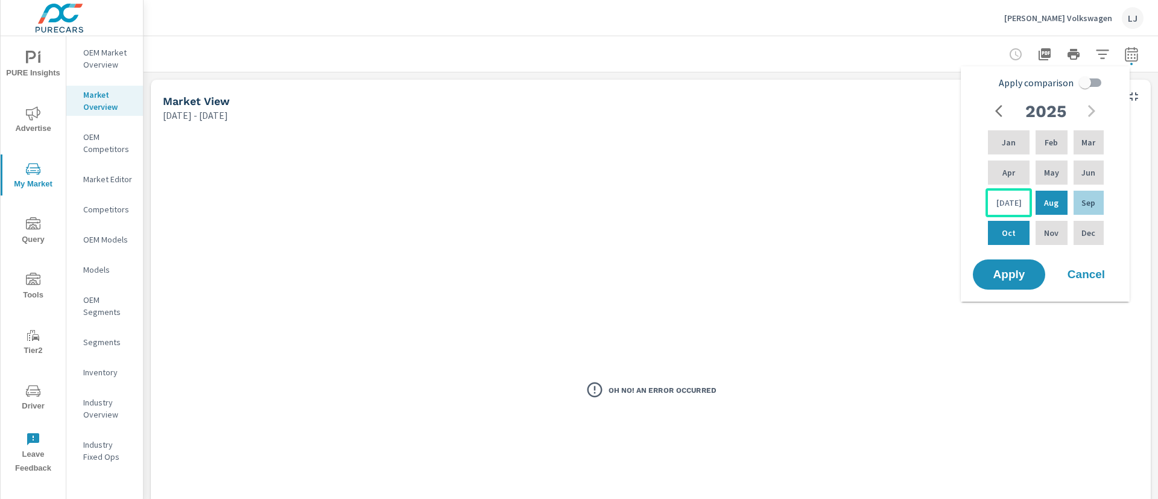
click at [999, 194] on div "[DATE]" at bounding box center [1008, 202] width 46 height 29
click at [1092, 205] on p "Sep" at bounding box center [1088, 203] width 14 height 12
click at [1006, 270] on span "Apply" at bounding box center [1008, 274] width 49 height 11
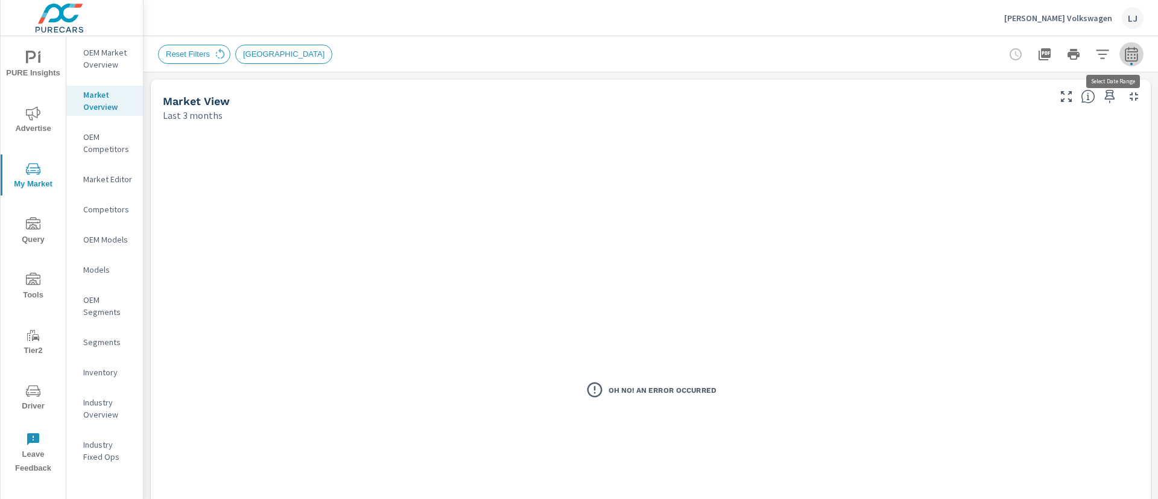
click at [1124, 55] on icon "button" at bounding box center [1131, 54] width 14 height 14
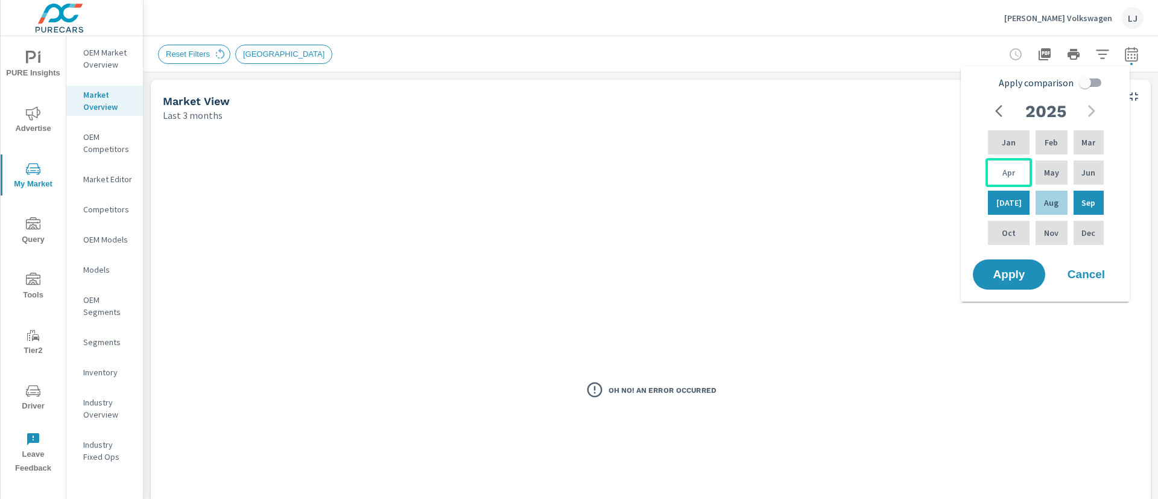
click at [1010, 163] on div "Apr" at bounding box center [1008, 172] width 46 height 29
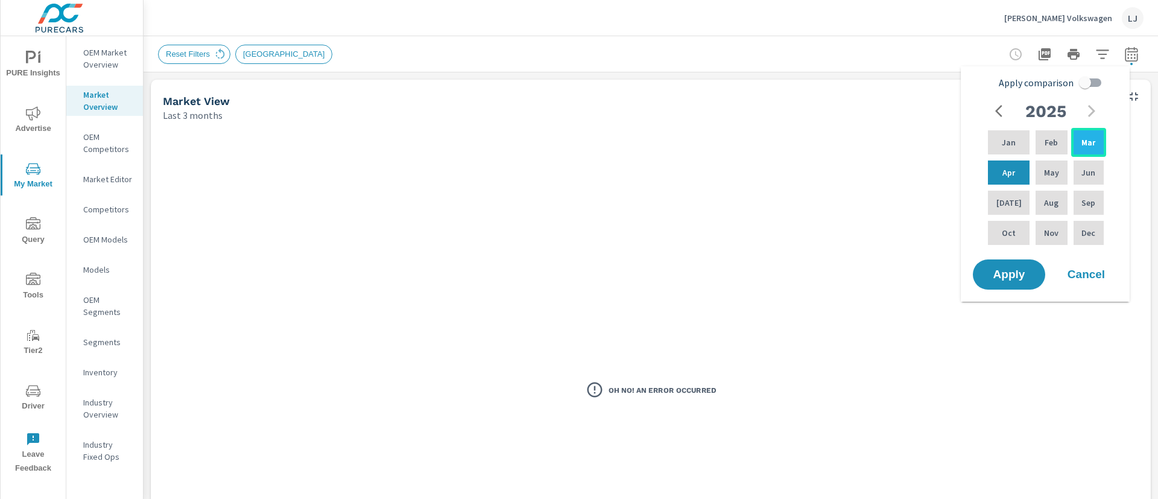
click at [1095, 139] on div "Mar" at bounding box center [1088, 142] width 35 height 29
click at [1077, 203] on div "Sep" at bounding box center [1088, 202] width 35 height 29
click at [1090, 153] on div "Mar" at bounding box center [1088, 142] width 35 height 29
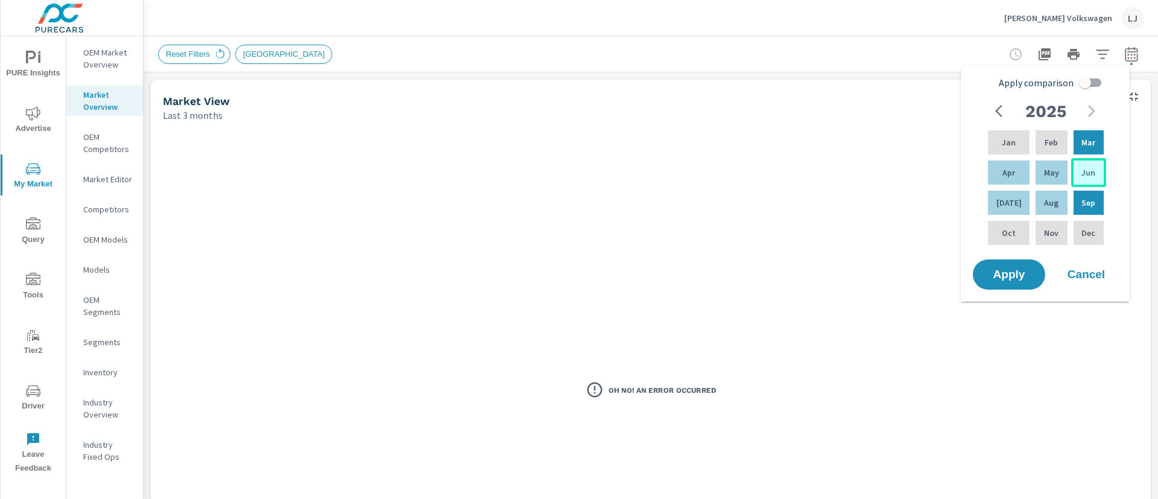
click at [1083, 179] on div "Jun" at bounding box center [1088, 172] width 35 height 29
click at [1085, 213] on div "Sep" at bounding box center [1088, 202] width 35 height 29
drag, startPoint x: 1010, startPoint y: 165, endPoint x: 1054, endPoint y: 169, distance: 43.6
click at [1054, 169] on div "Jan Feb Mar Apr May Jun [DATE] Aug Sep Oct Nov Dec" at bounding box center [1045, 187] width 121 height 119
click at [1008, 167] on p "Apr" at bounding box center [1008, 172] width 13 height 12
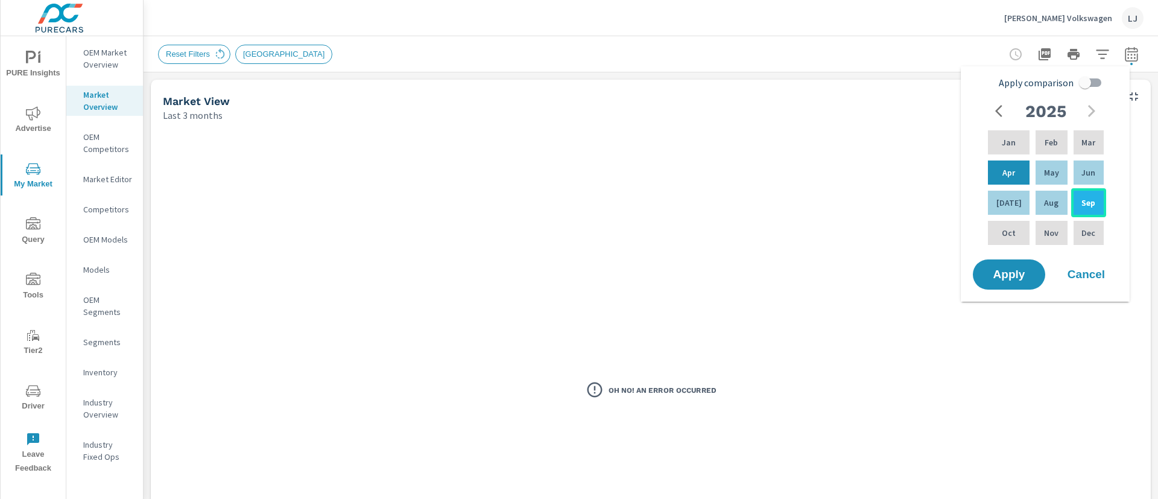
click at [1083, 204] on p "Sep" at bounding box center [1088, 203] width 14 height 12
click at [1014, 271] on span "Apply" at bounding box center [1008, 274] width 49 height 11
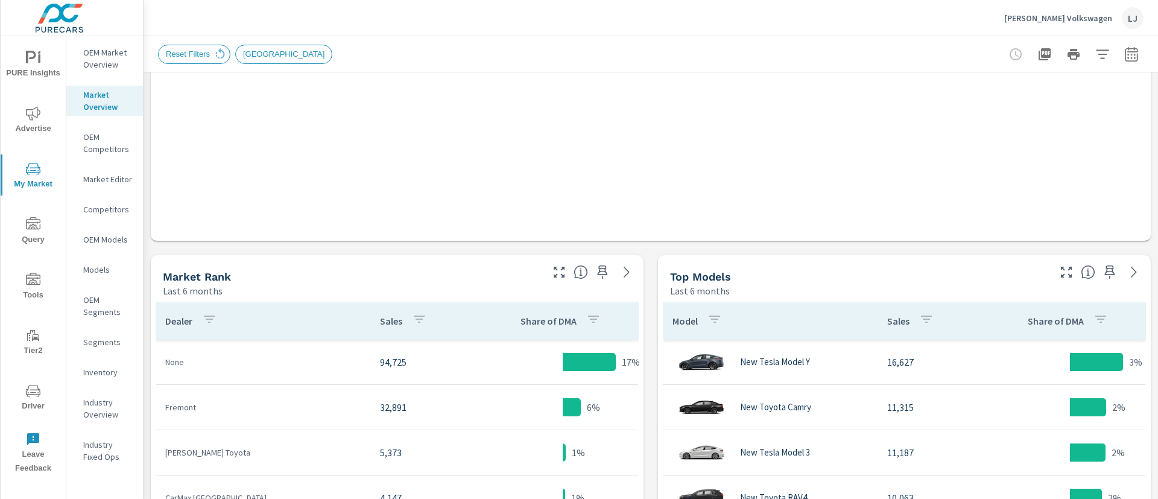
scroll to position [494, 0]
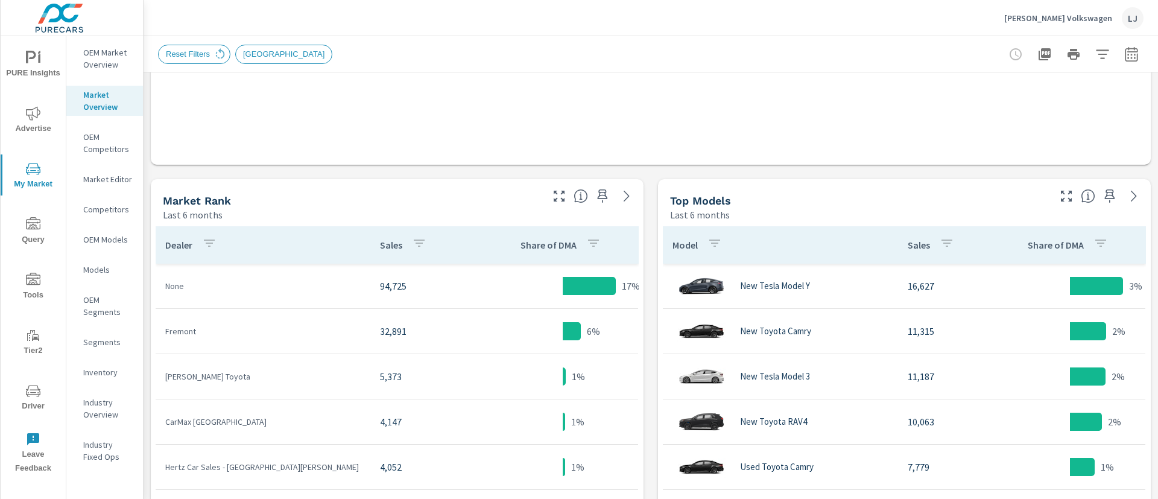
drag, startPoint x: 1013, startPoint y: 271, endPoint x: 1057, endPoint y: 198, distance: 85.2
click at [1059, 198] on icon "button" at bounding box center [1066, 196] width 14 height 14
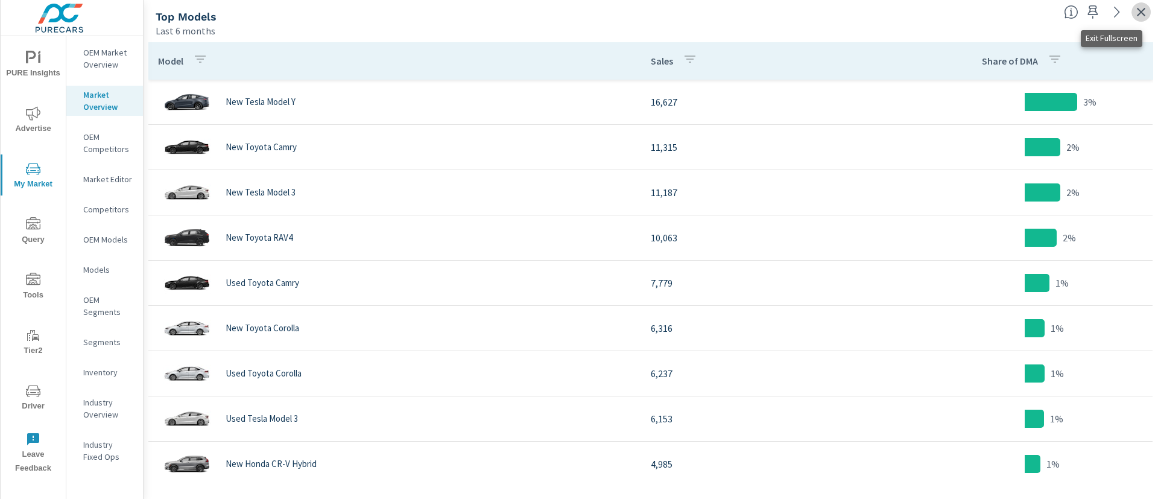
click at [1142, 15] on icon "button" at bounding box center [1141, 12] width 14 height 14
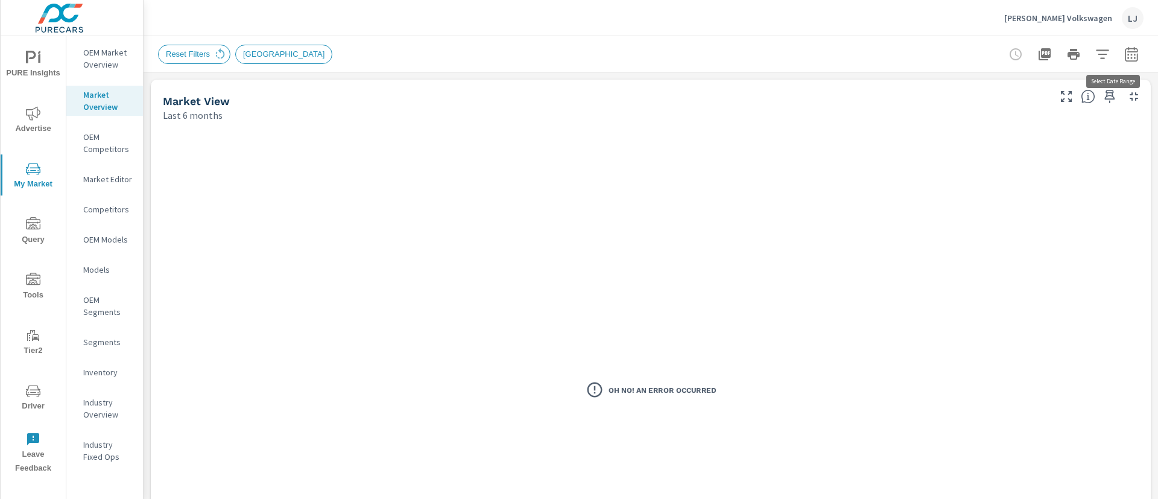
click at [1127, 57] on icon "button" at bounding box center [1131, 56] width 8 height 5
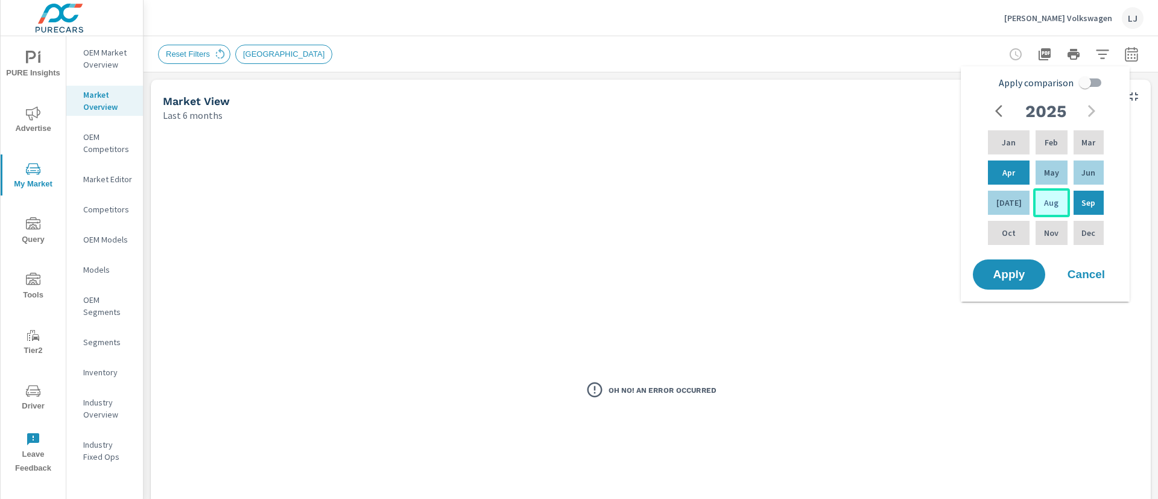
click at [1049, 200] on p "Aug" at bounding box center [1051, 203] width 14 height 12
click at [1007, 160] on div "Apr" at bounding box center [1008, 172] width 46 height 29
click at [1011, 275] on span "Apply" at bounding box center [1008, 274] width 49 height 11
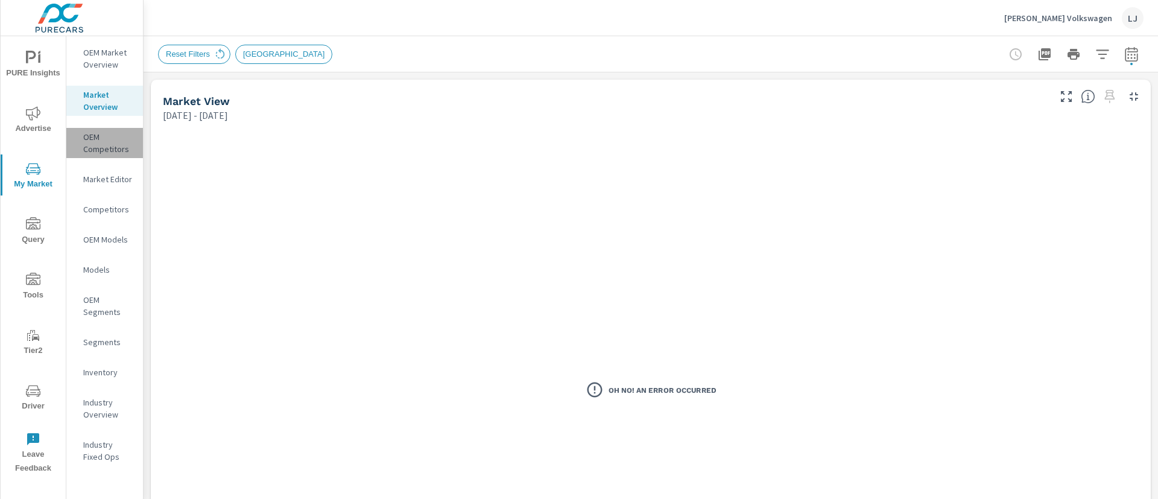
click at [90, 138] on p "OEM Competitors" at bounding box center [108, 143] width 50 height 24
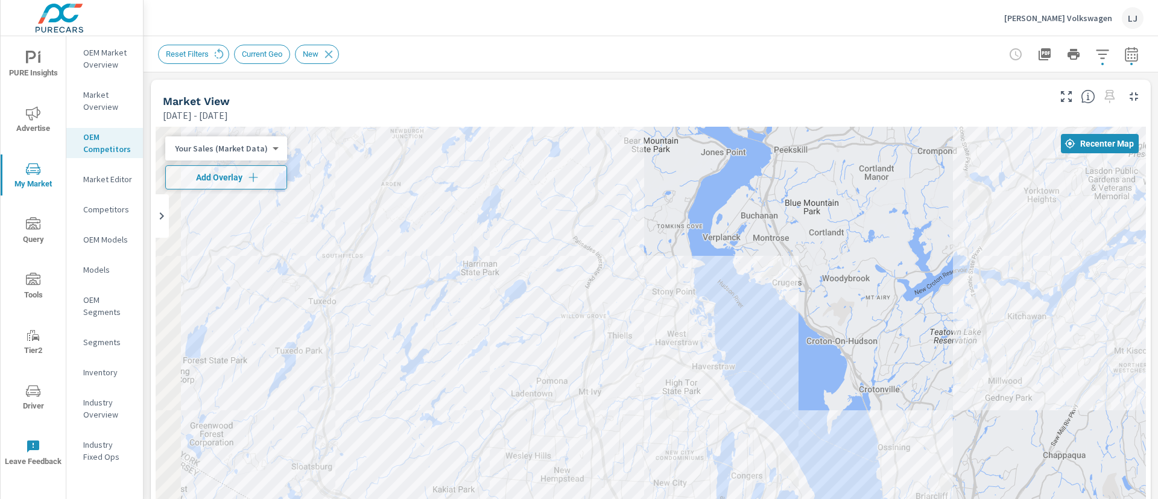
drag, startPoint x: 604, startPoint y: 408, endPoint x: 688, endPoint y: 125, distance: 294.8
click at [688, 125] on div "← Move left → Move right ↑ Move up ↓ Move down + Zoom in - Zoom out Home Jump l…" at bounding box center [651, 390] width 1000 height 537
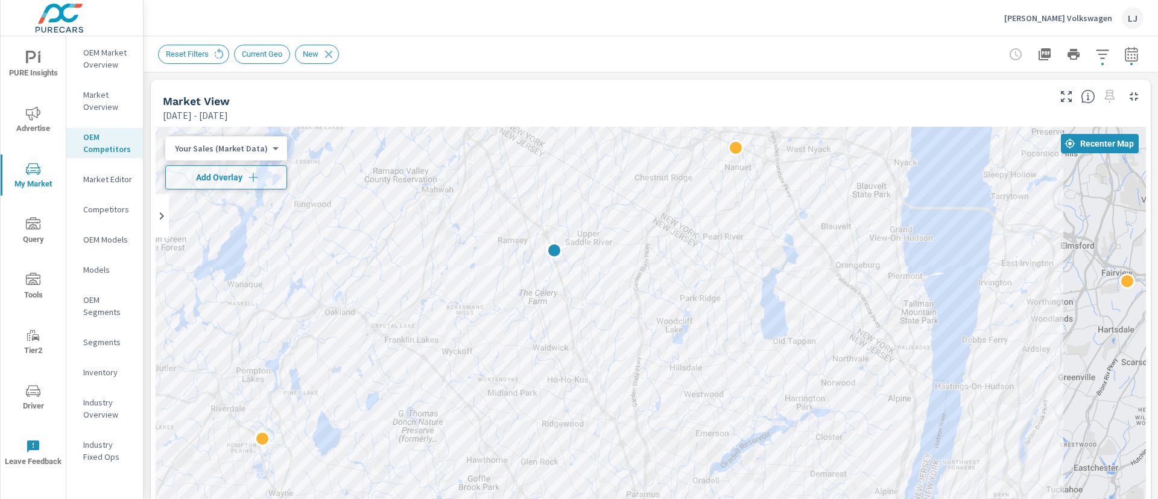
drag, startPoint x: 800, startPoint y: 408, endPoint x: 832, endPoint y: 189, distance: 221.2
click at [832, 221] on div at bounding box center [1059, 438] width 772 height 434
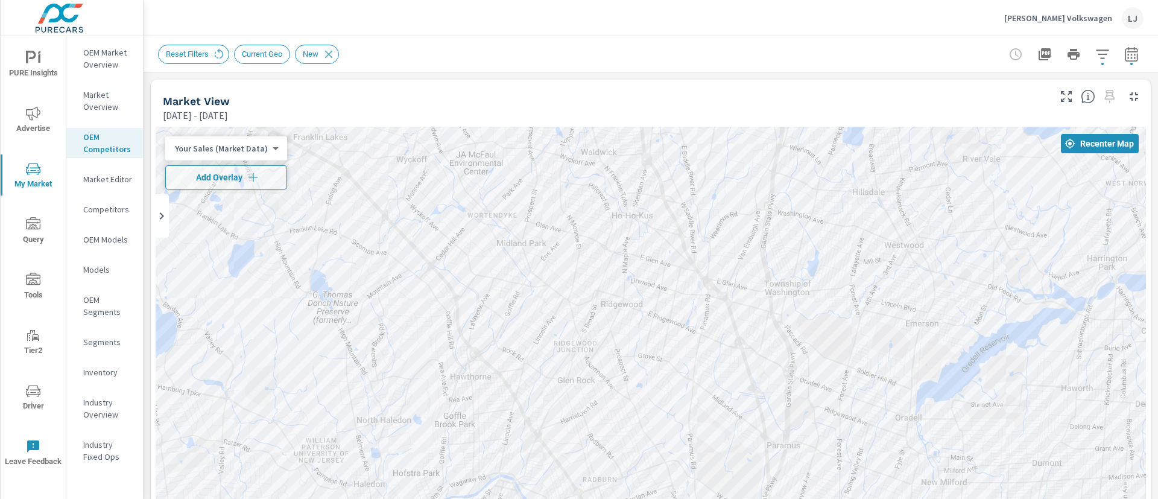
drag, startPoint x: 646, startPoint y: 250, endPoint x: 601, endPoint y: 519, distance: 272.7
click at [601, 498] on html "PURE Insights Advertise My Market Query Tools Tier2 Driver Leave Feedback OEM M…" at bounding box center [579, 249] width 1158 height 499
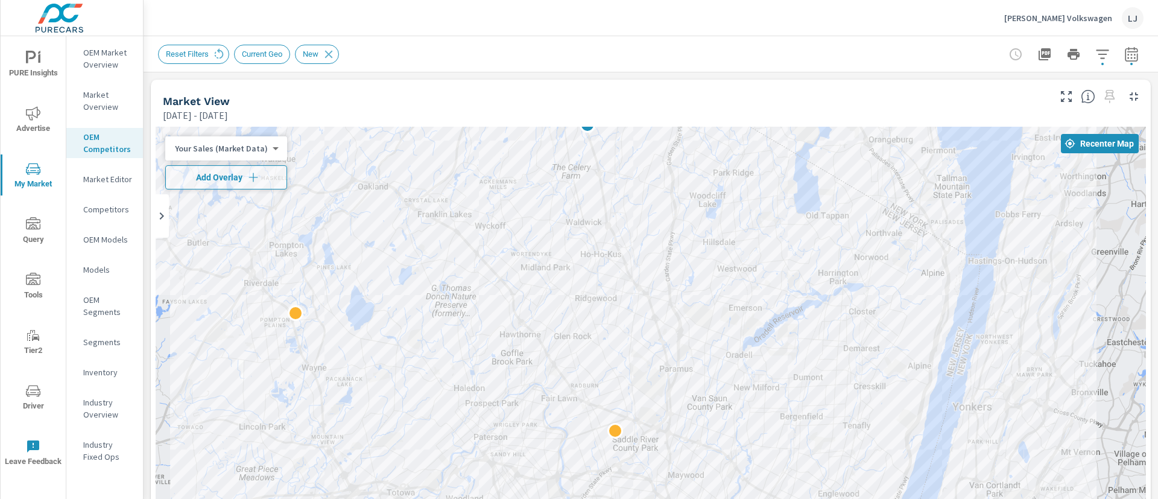
drag, startPoint x: 650, startPoint y: 379, endPoint x: 543, endPoint y: 198, distance: 209.2
click at [547, 198] on div at bounding box center [933, 413] width 772 height 434
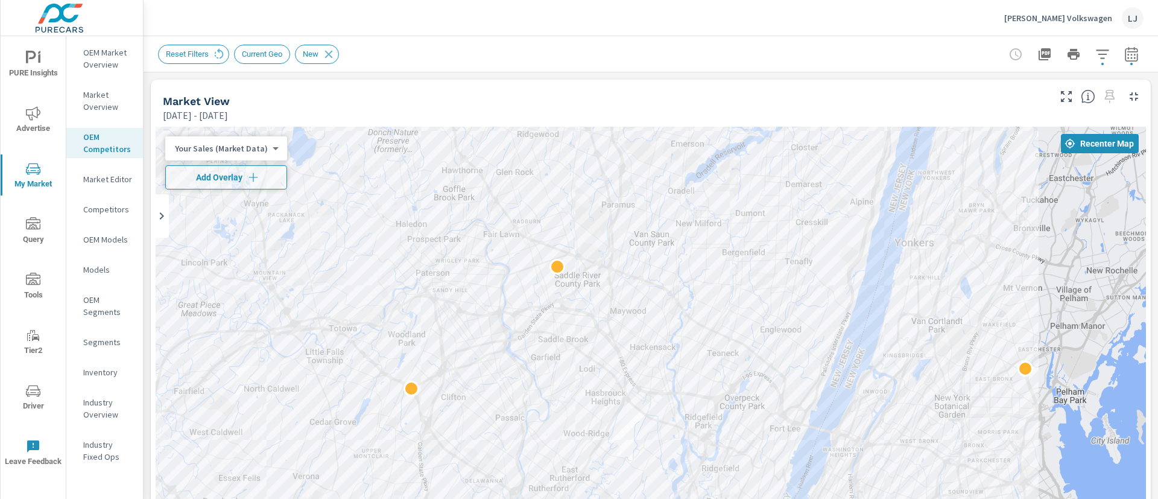
drag, startPoint x: 504, startPoint y: 451, endPoint x: 438, endPoint y: 198, distance: 260.5
click at [438, 198] on div at bounding box center [651, 372] width 990 height 490
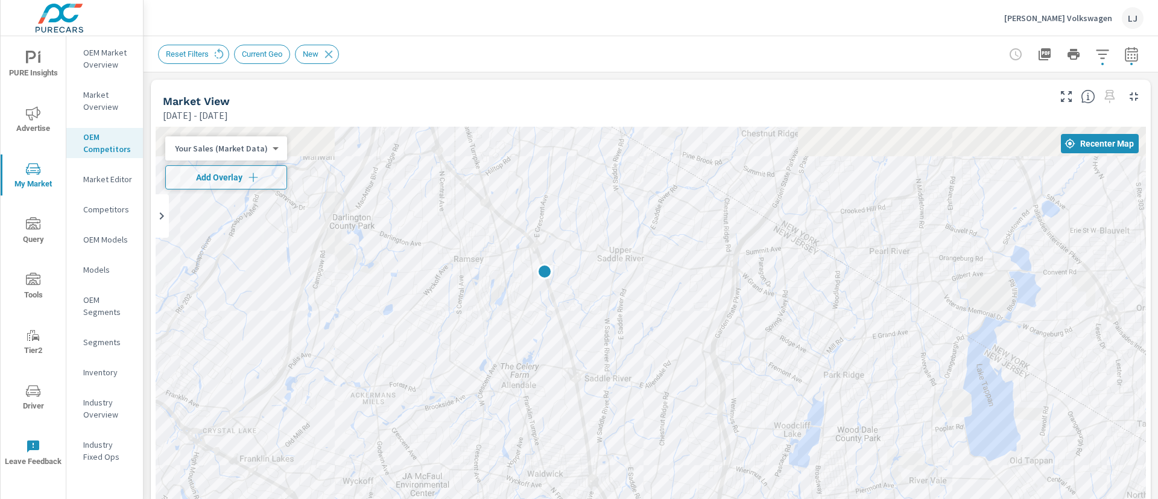
drag, startPoint x: 472, startPoint y: 236, endPoint x: 417, endPoint y: 424, distance: 196.2
click at [417, 424] on div at bounding box center [651, 372] width 990 height 490
